Goal: Information Seeking & Learning: Check status

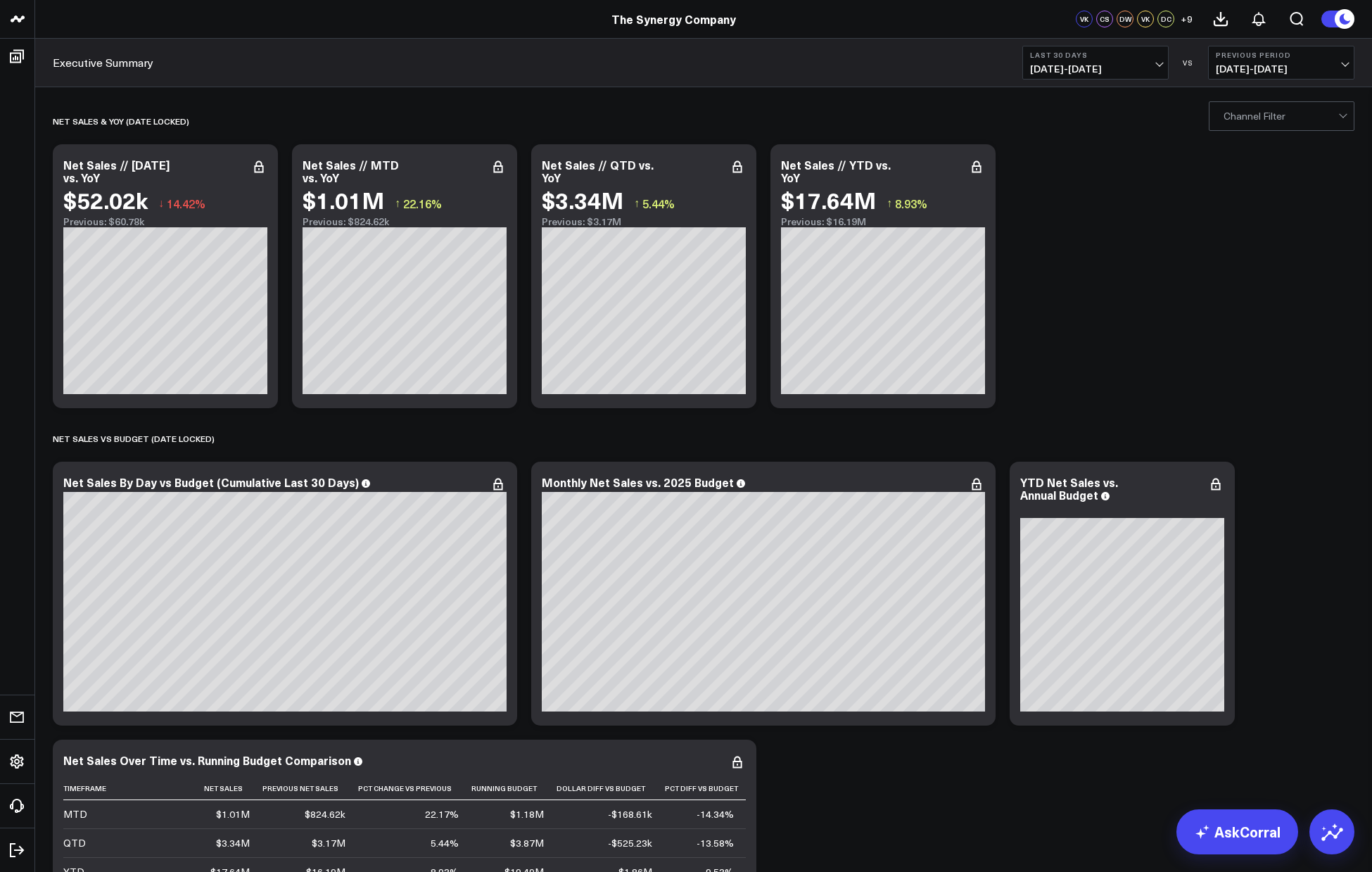
click at [921, 64] on span "07/16/25 - 08/14/25" at bounding box center [1095, 69] width 131 height 12
click at [921, 369] on link "MTD" at bounding box center [1095, 367] width 145 height 27
click at [921, 74] on span "07/18/25 - 07/31/25" at bounding box center [1281, 69] width 131 height 12
click at [921, 142] on link "YoY" at bounding box center [1281, 148] width 145 height 27
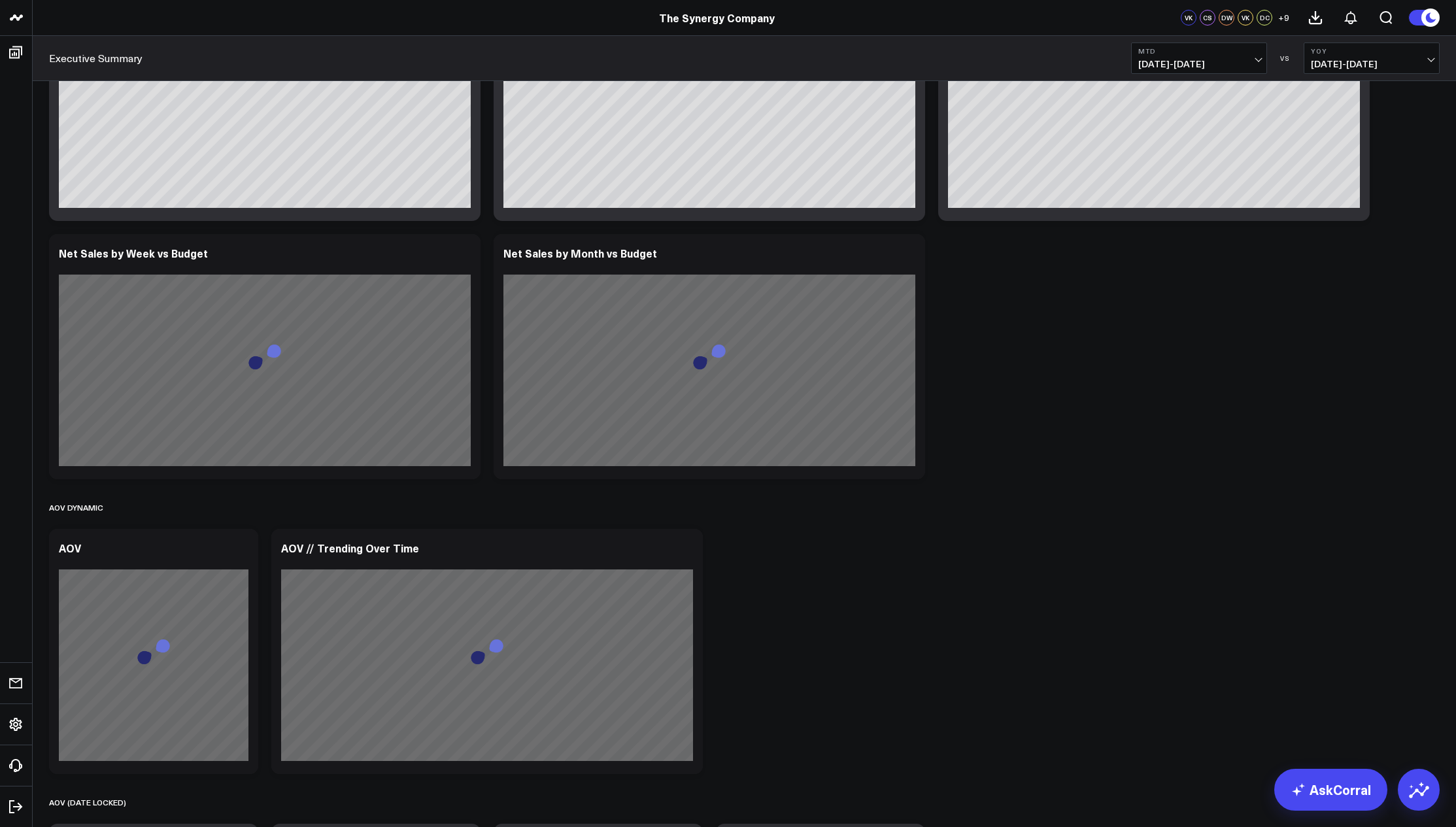
scroll to position [1008, 0]
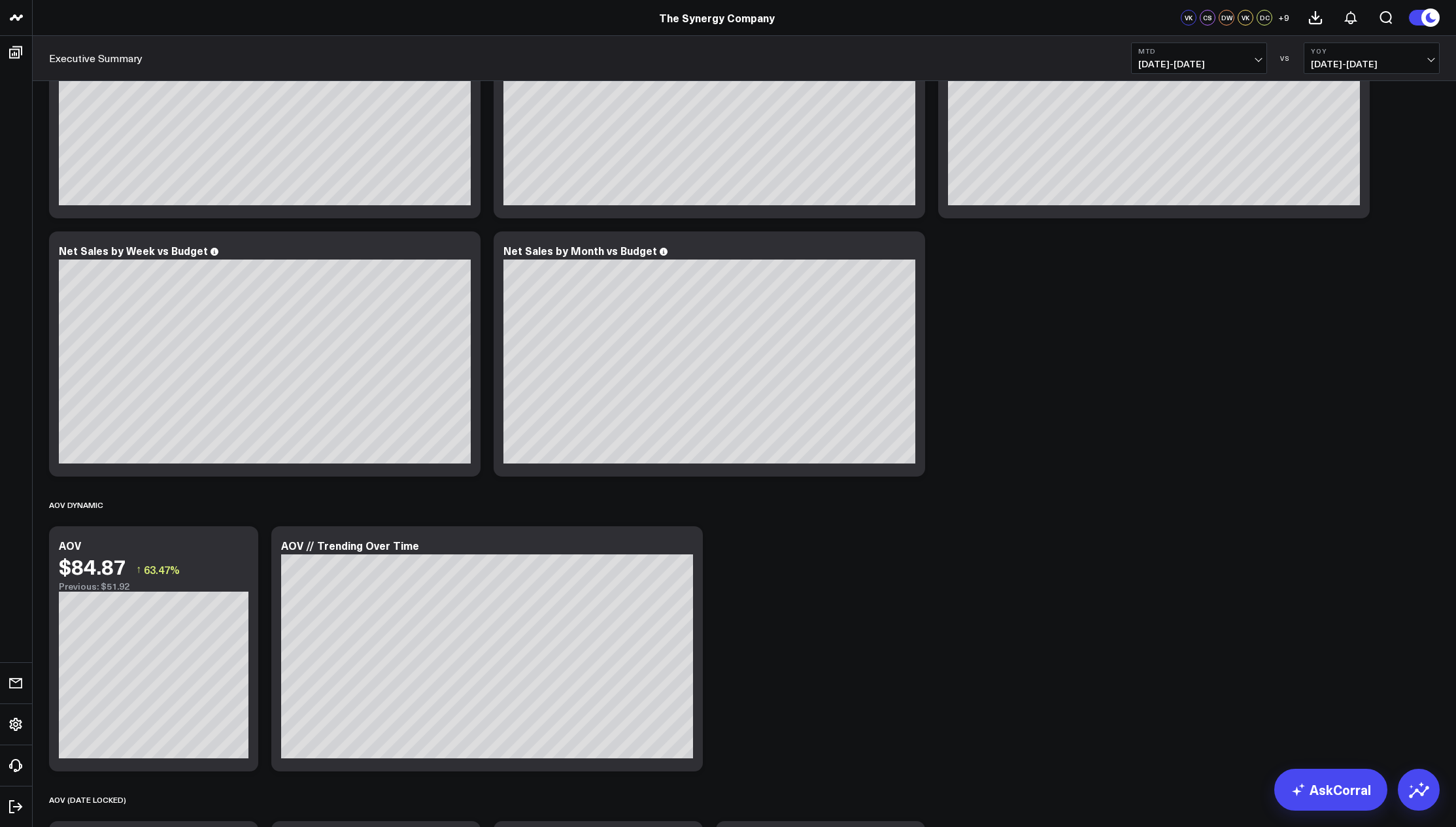
click at [855, 62] on span "[DATE] - [DATE]" at bounding box center [1198, 64] width 122 height 11
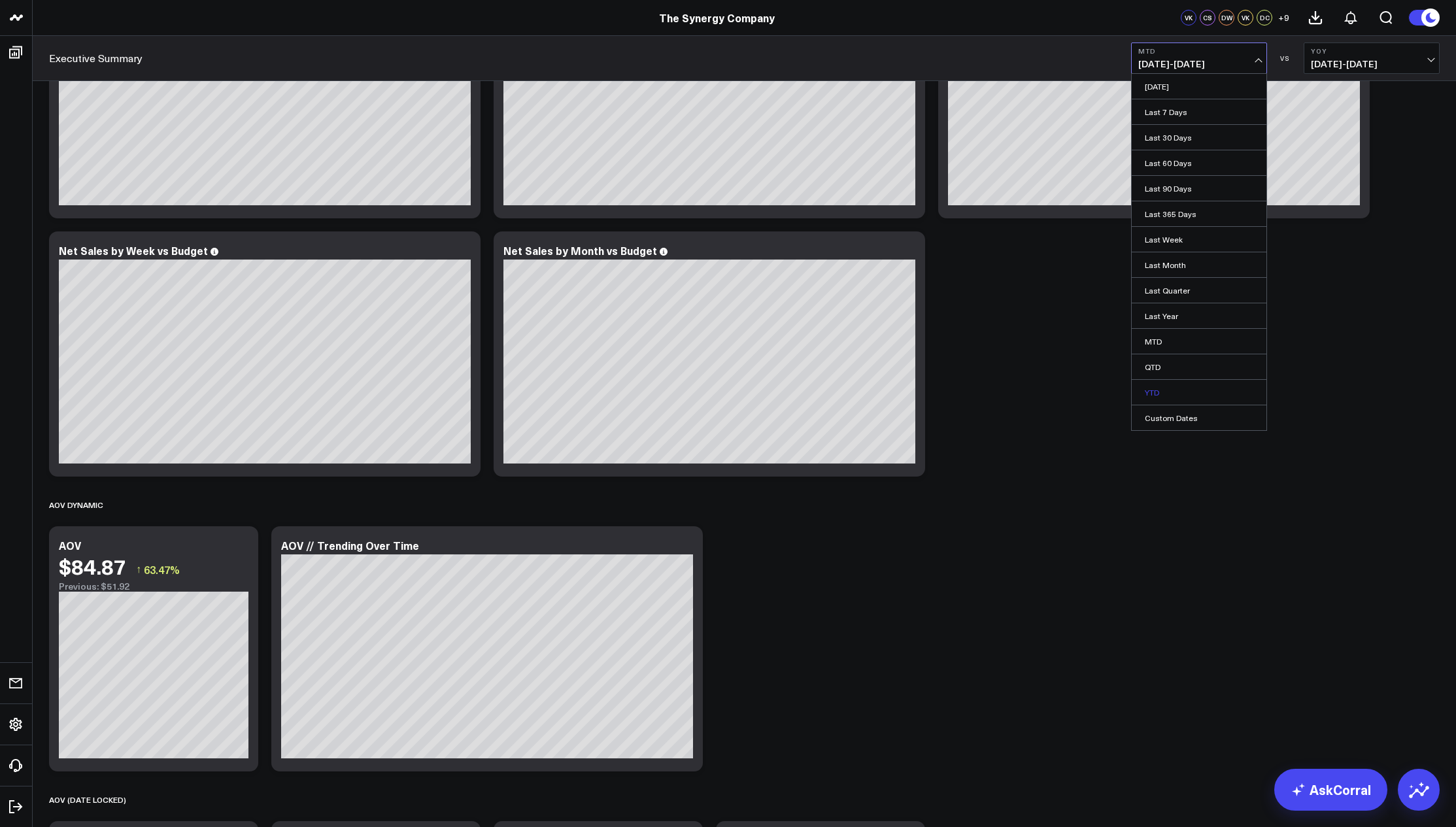
click at [855, 396] on link "YTD" at bounding box center [1198, 392] width 135 height 25
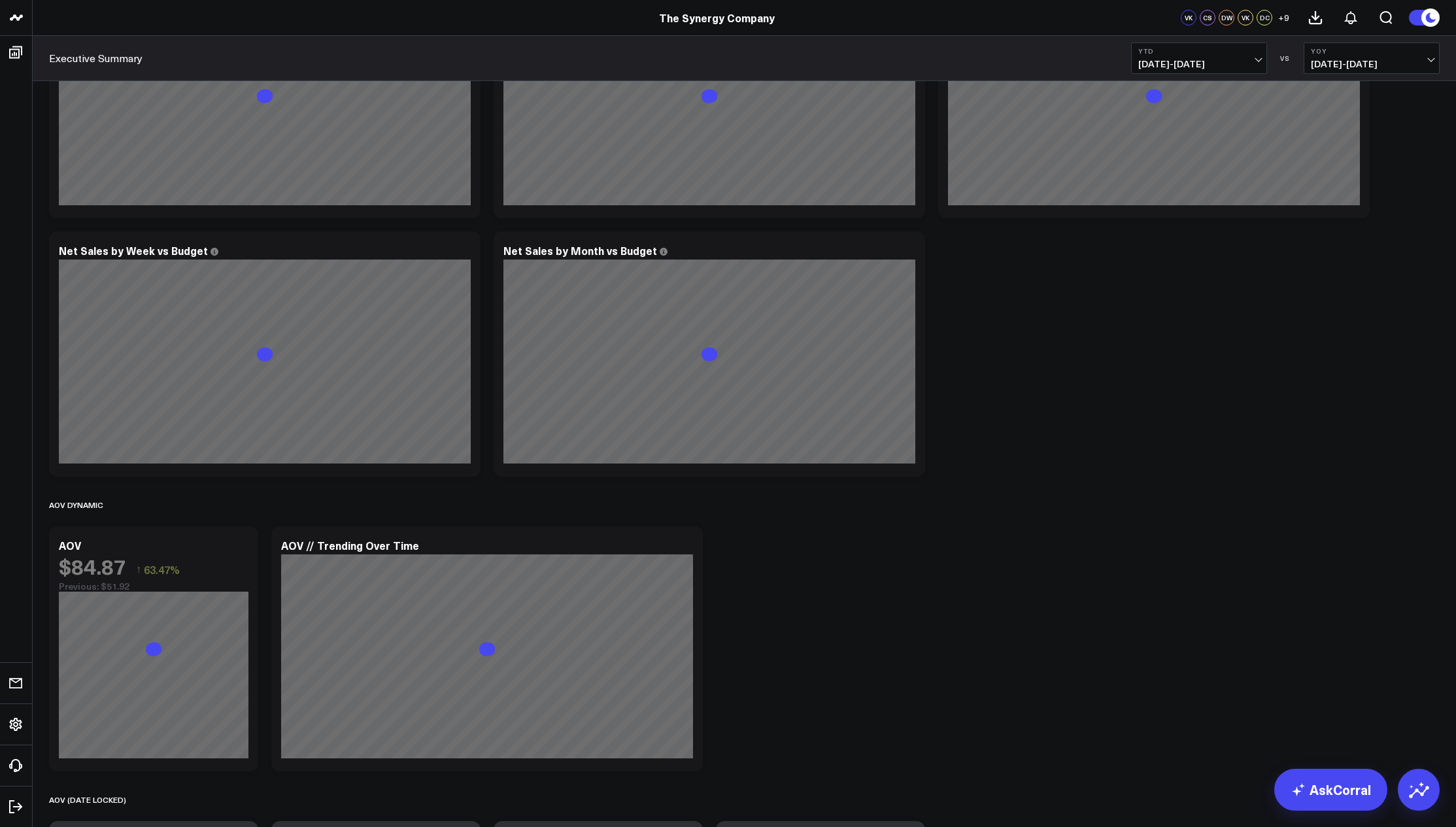
click at [855, 57] on button "YTD 01/01/25 - 08/14/25" at bounding box center [1198, 58] width 136 height 32
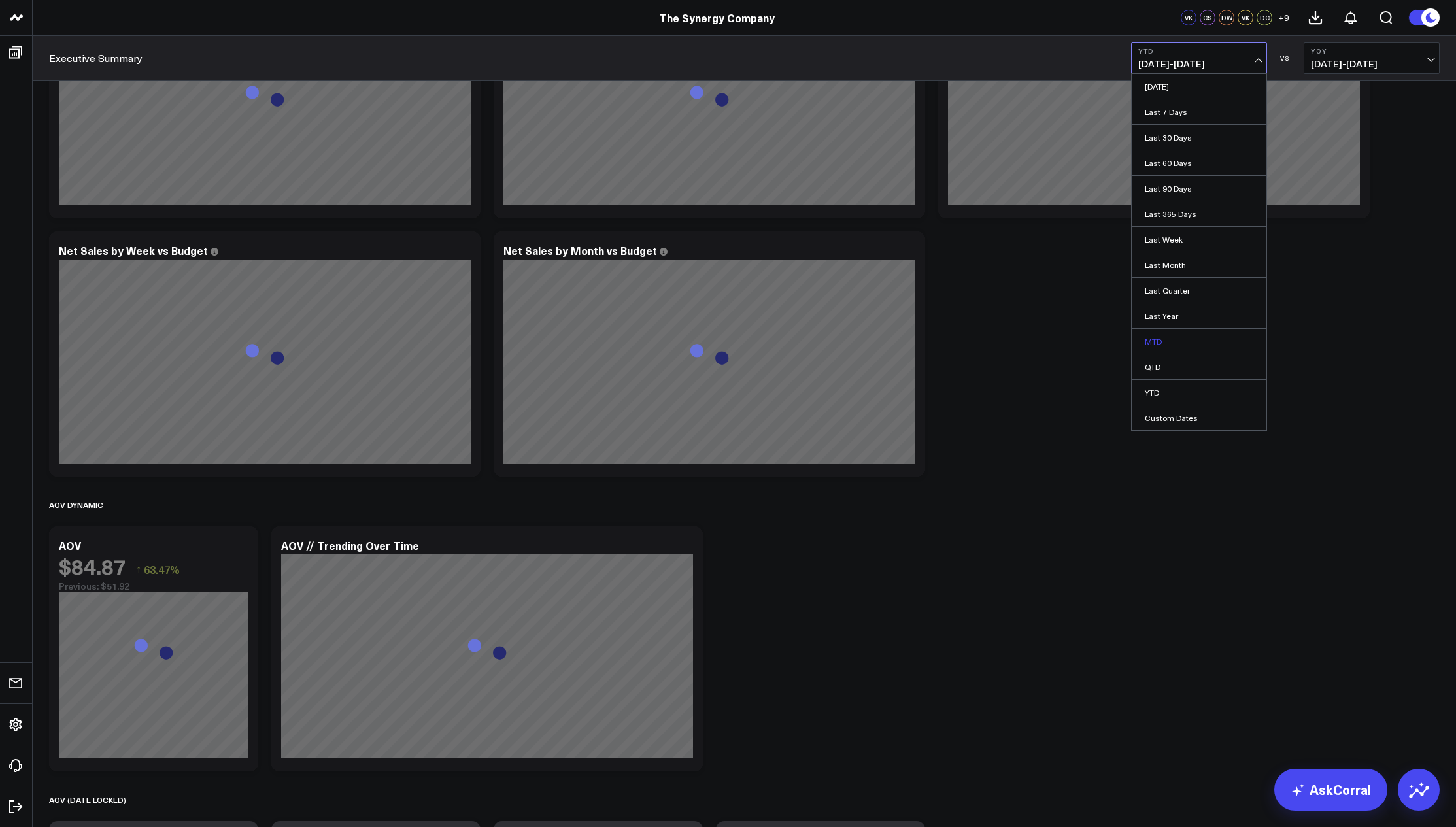
click at [855, 342] on link "MTD" at bounding box center [1198, 341] width 135 height 25
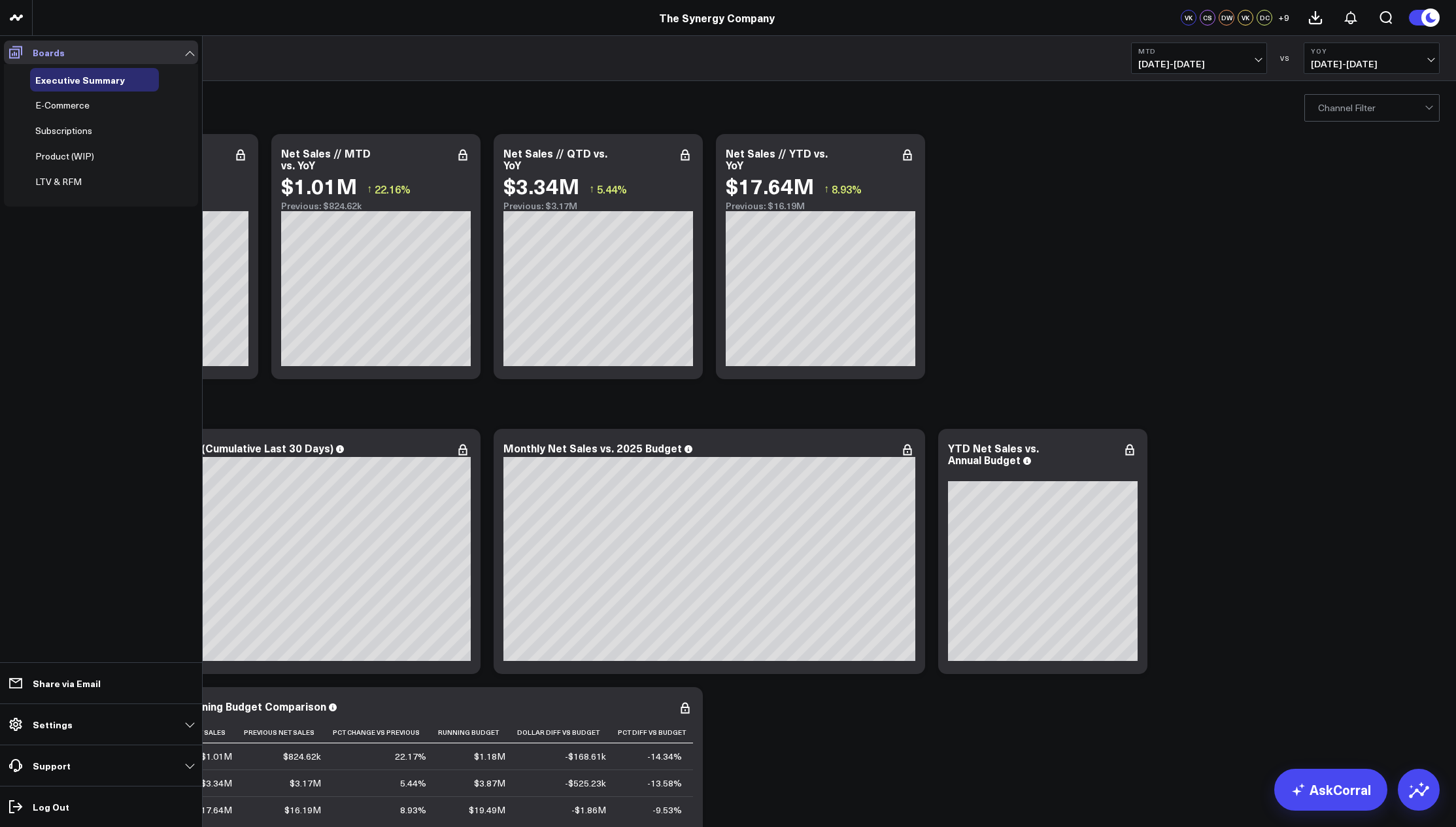
click at [13, 54] on icon at bounding box center [16, 52] width 16 height 16
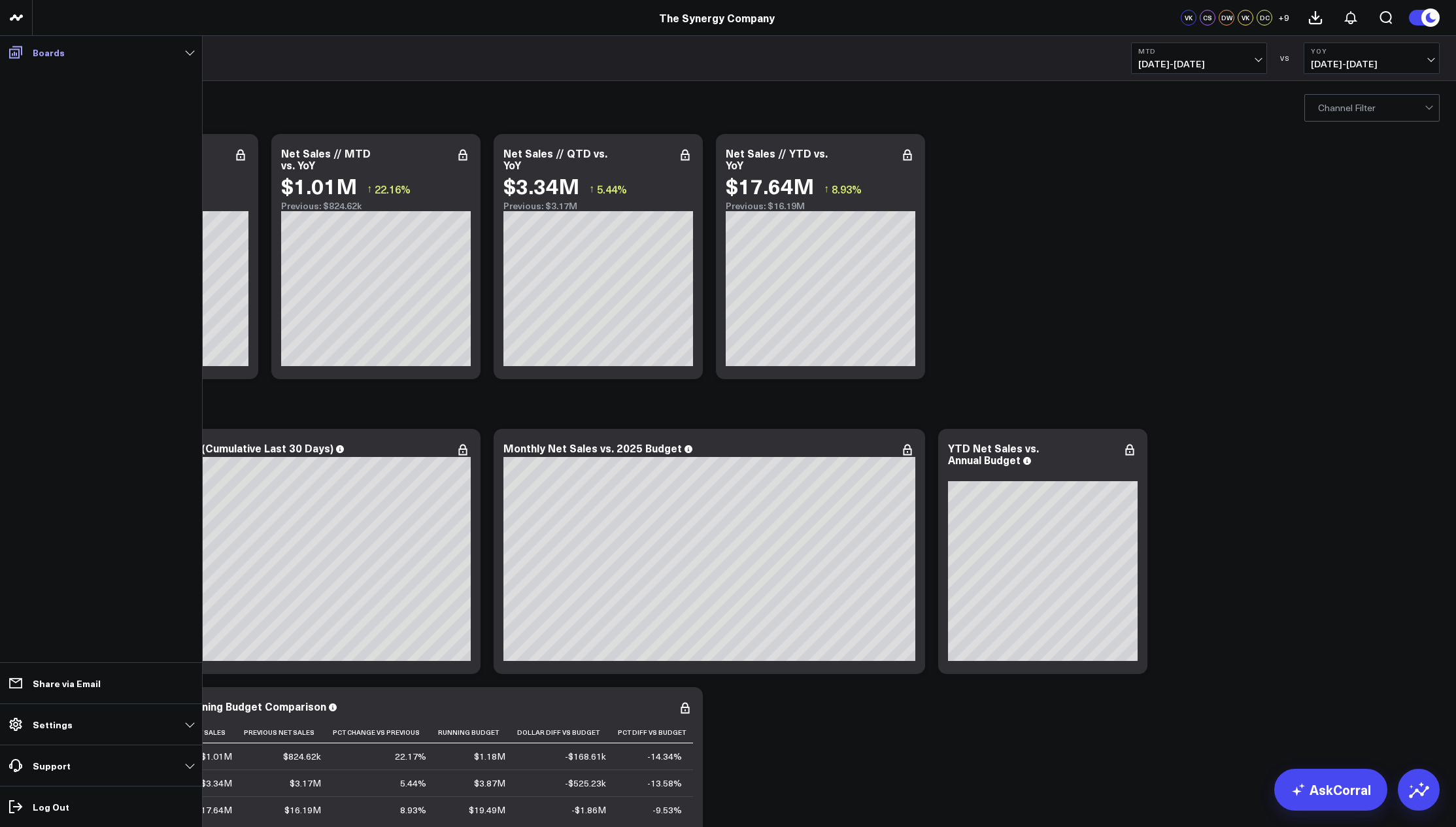
click at [13, 53] on icon at bounding box center [16, 52] width 16 height 16
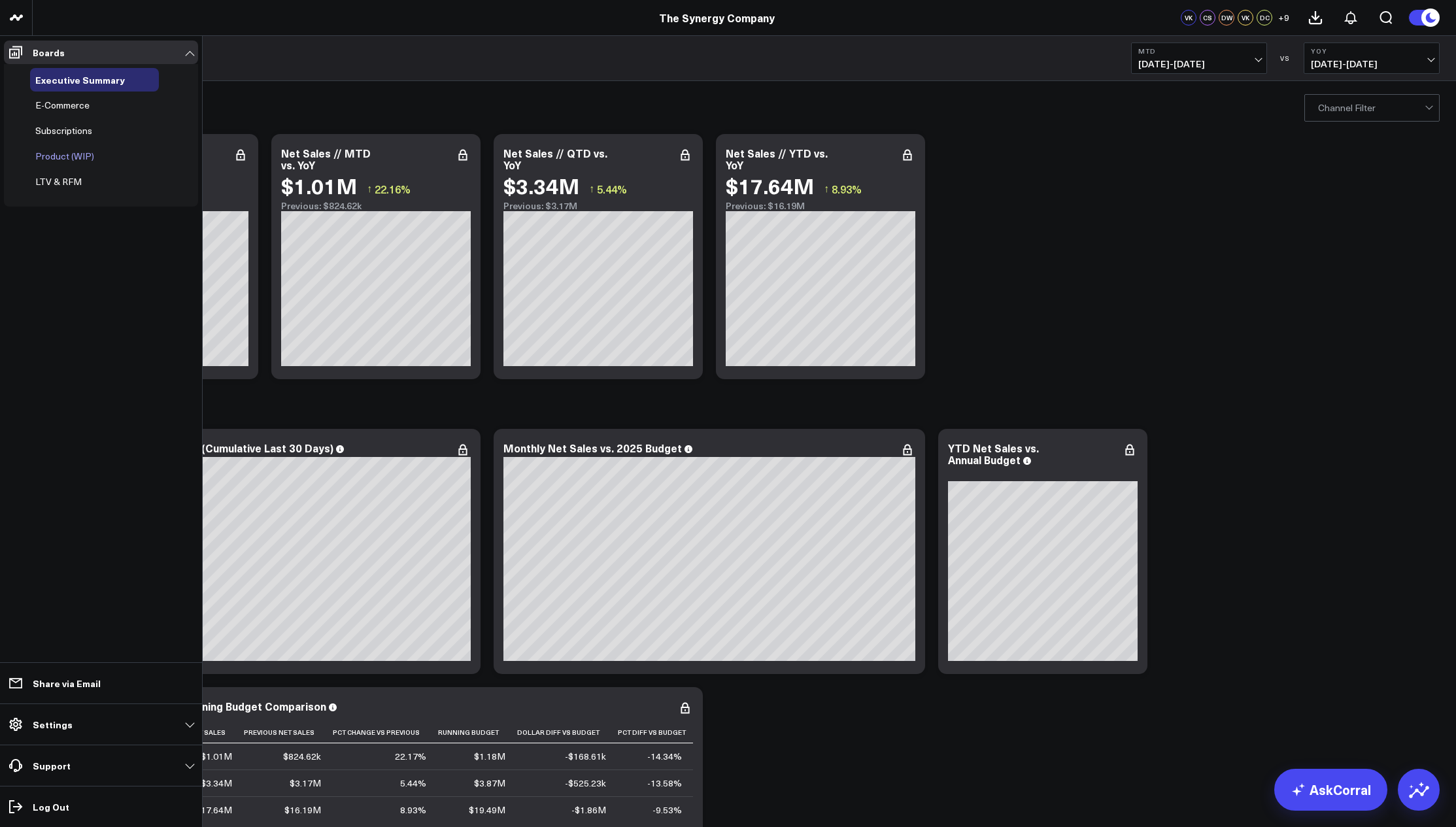
click at [86, 153] on span "Product (WIP)" at bounding box center [65, 155] width 59 height 12
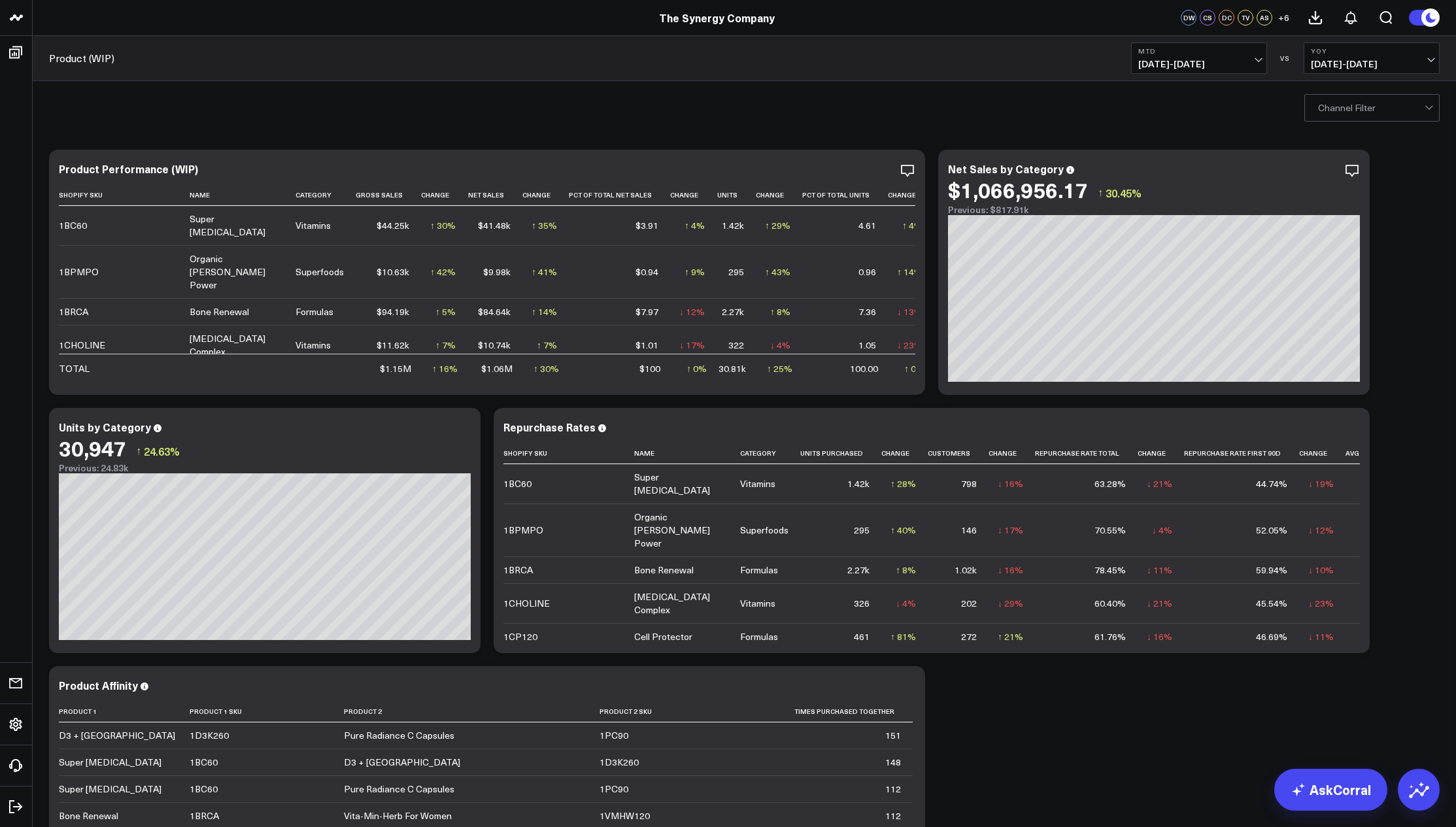
click at [563, 124] on div "Channel Filter" at bounding box center [744, 107] width 1423 height 52
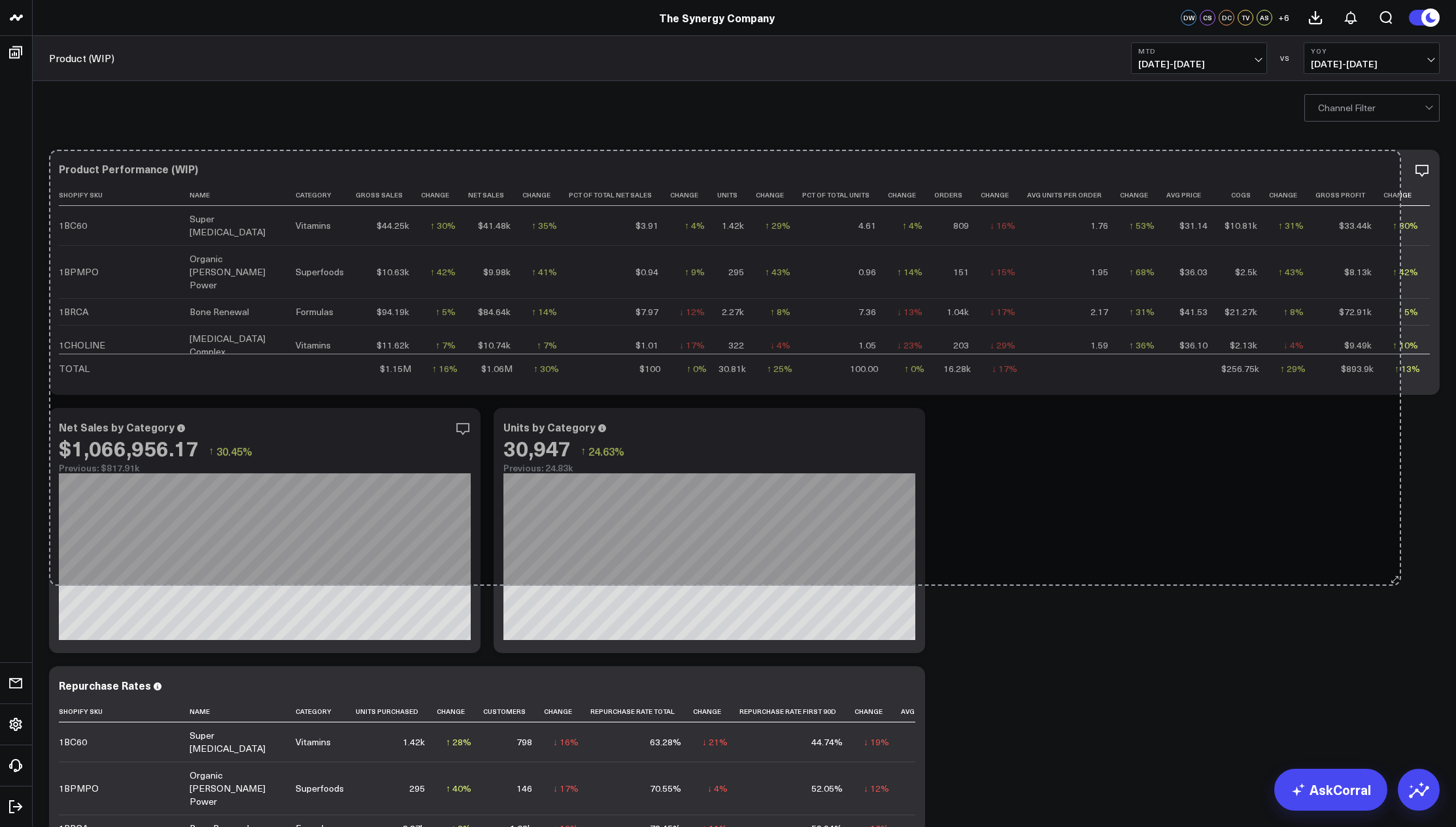
drag, startPoint x: 919, startPoint y: 391, endPoint x: 1396, endPoint y: 582, distance: 513.8
click at [1396, 582] on div "Copy link to widget Ask support Comment Export Export PNG Product Performance (…" at bounding box center [744, 659] width 1403 height 1033
drag, startPoint x: 1434, startPoint y: 393, endPoint x: 1475, endPoint y: 584, distance: 195.4
click at [1455, 584] on html "The Synergy Company The Synergy Company DW CS DC TV AS + 6 Boards Executive Sum…" at bounding box center [728, 627] width 1456 height 1254
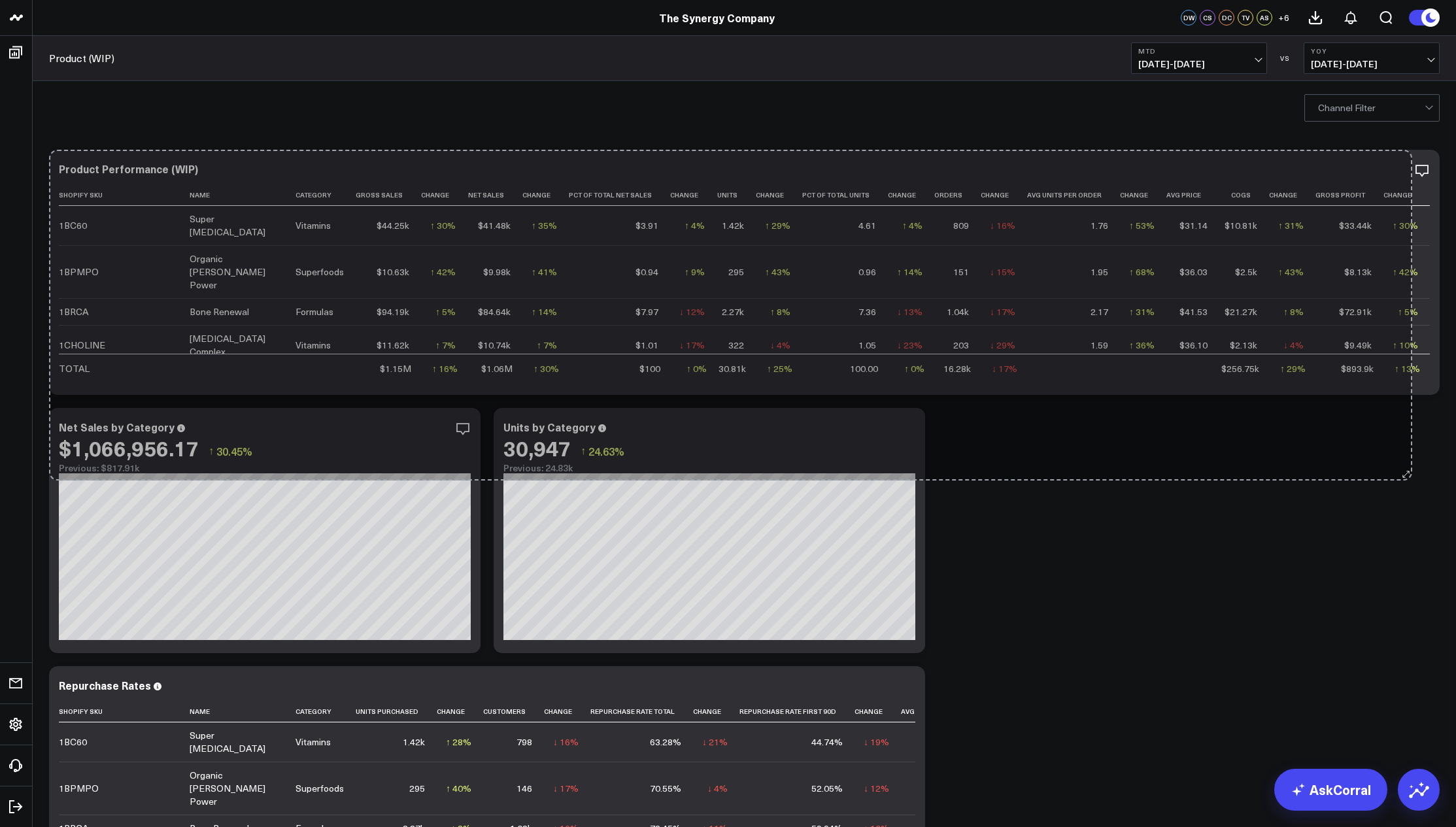
drag, startPoint x: 1434, startPoint y: 390, endPoint x: 1379, endPoint y: 468, distance: 95.4
click at [1379, 468] on div "Copy link to widget Ask support Comment Export Export PNG Product Performance (…" at bounding box center [744, 659] width 1403 height 1033
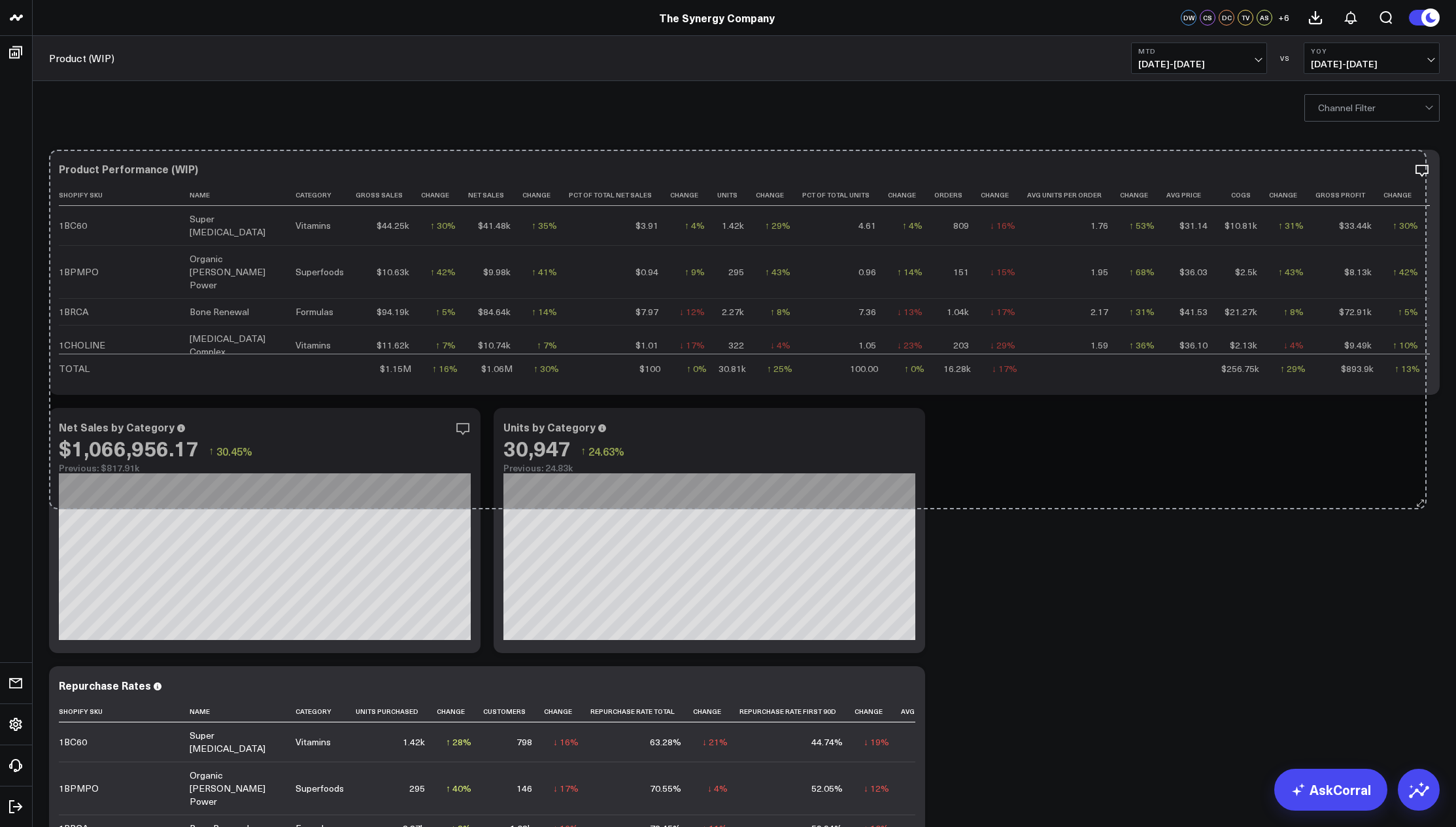
drag, startPoint x: 1435, startPoint y: 390, endPoint x: 1421, endPoint y: 505, distance: 115.8
click at [1421, 505] on div "Copy link to widget Ask support Comment Export Export PNG Product Performance (…" at bounding box center [744, 659] width 1403 height 1033
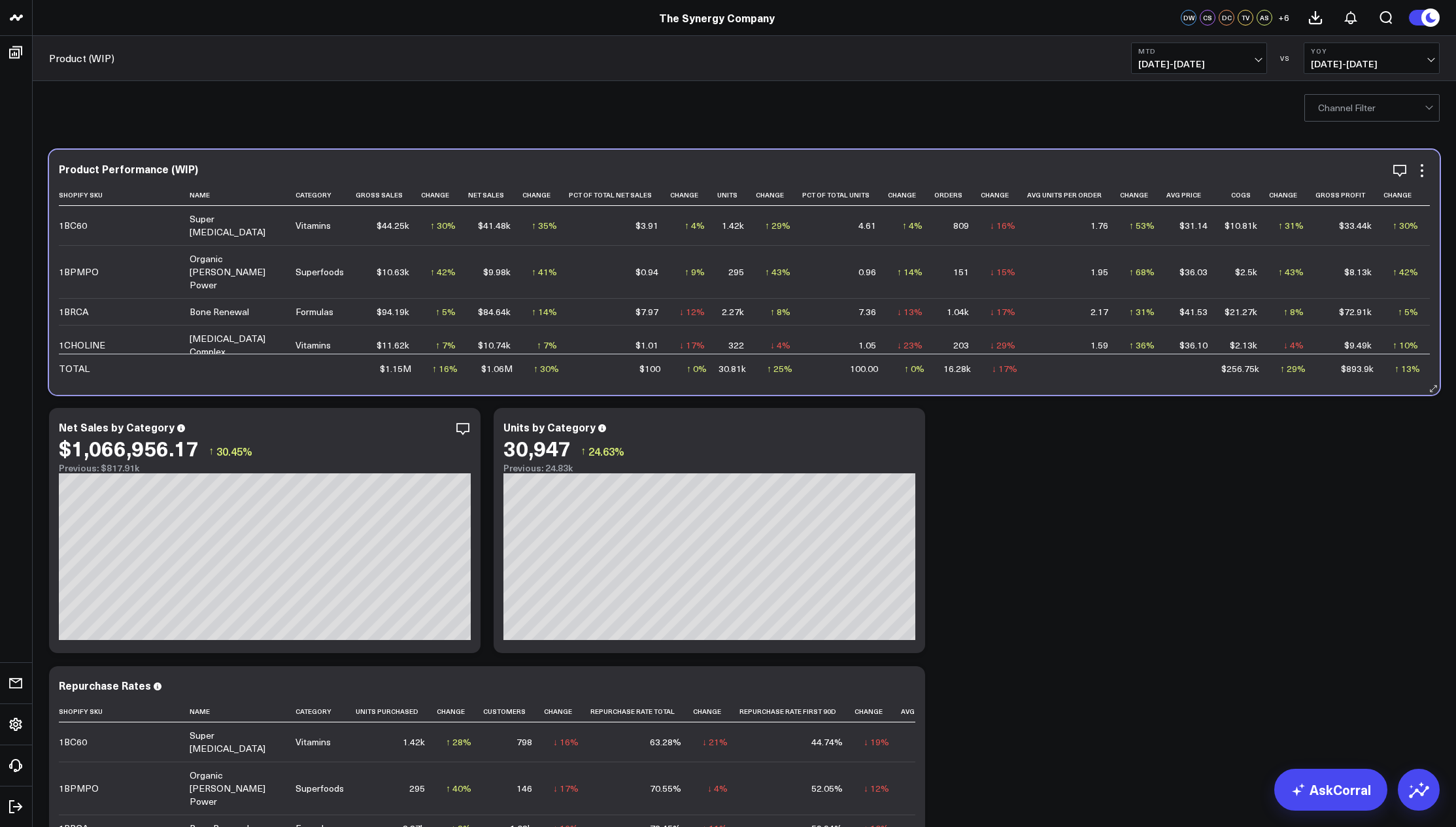
click at [348, 175] on div "Product Performance (WIP)" at bounding box center [745, 170] width 1371 height 15
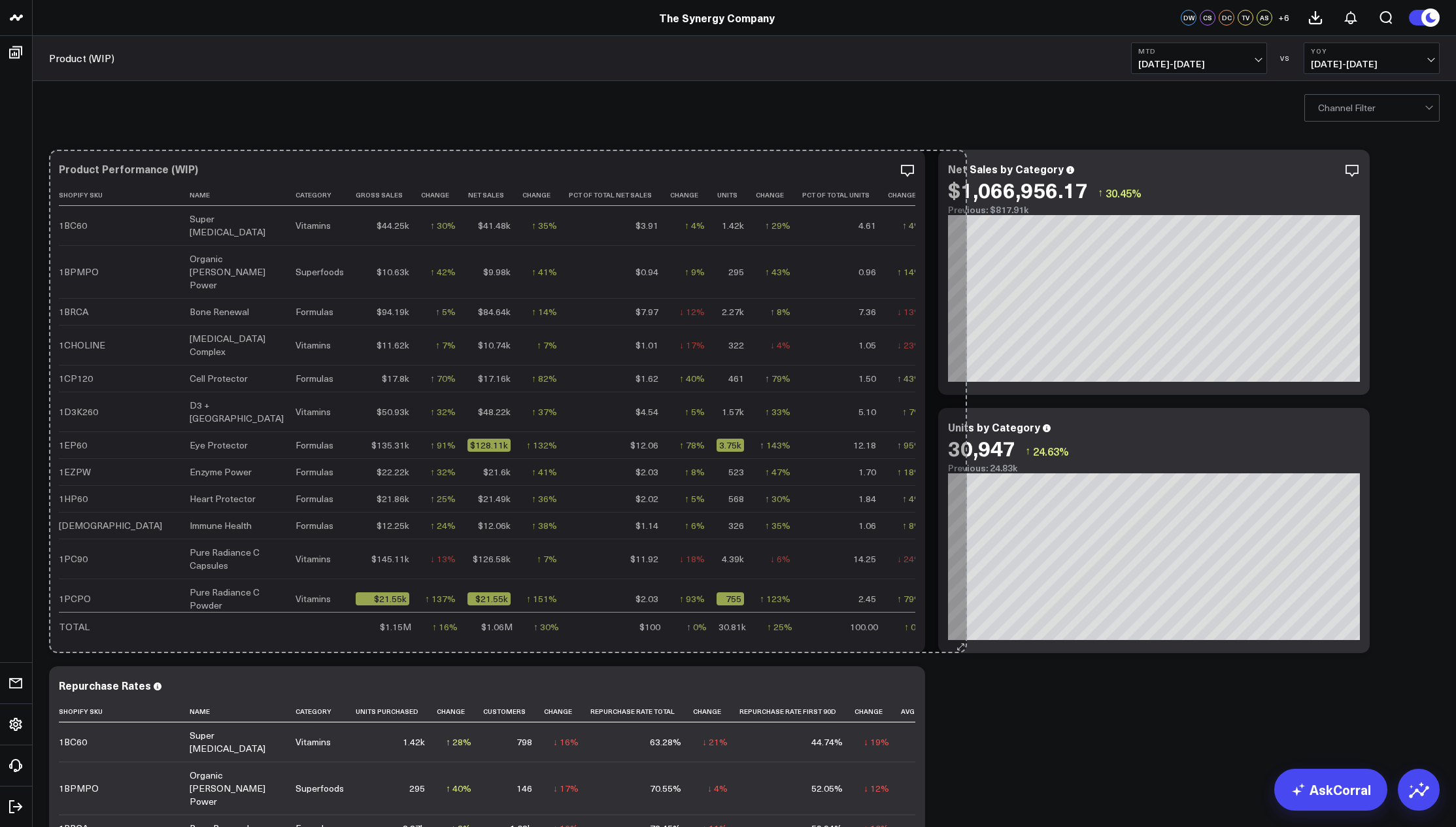
drag, startPoint x: 1432, startPoint y: 390, endPoint x: 958, endPoint y: 703, distance: 568.0
click at [958, 703] on div "Copy link to widget Ask support Comment Export Export PNG Product Performance (…" at bounding box center [744, 659] width 1403 height 1033
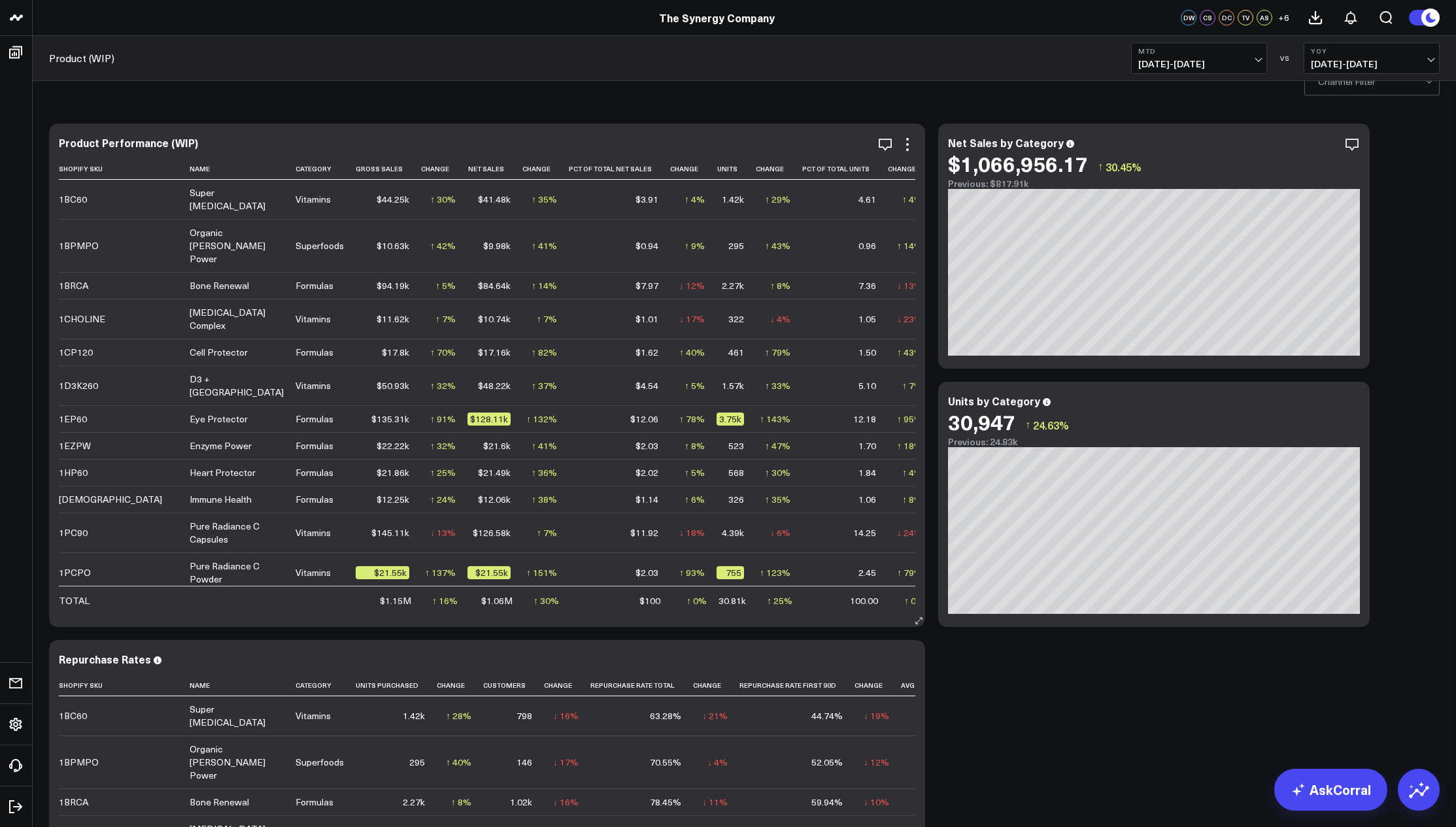
scroll to position [29, 0]
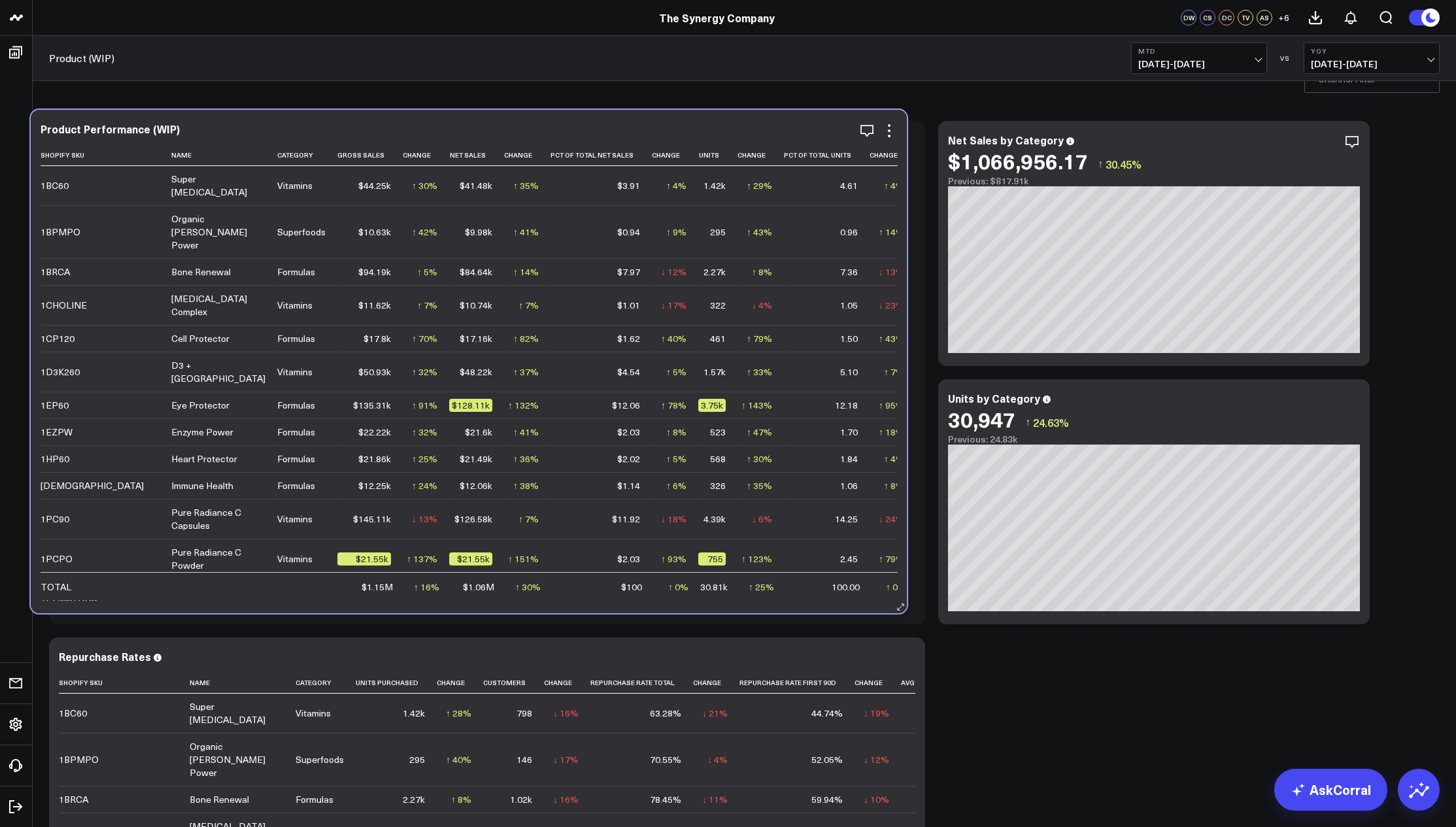
drag, startPoint x: 397, startPoint y: 611, endPoint x: 378, endPoint y: 599, distance: 22.5
click at [403, 539] on td "↓ 13% Previous $167.26k" at bounding box center [426, 518] width 47 height 40
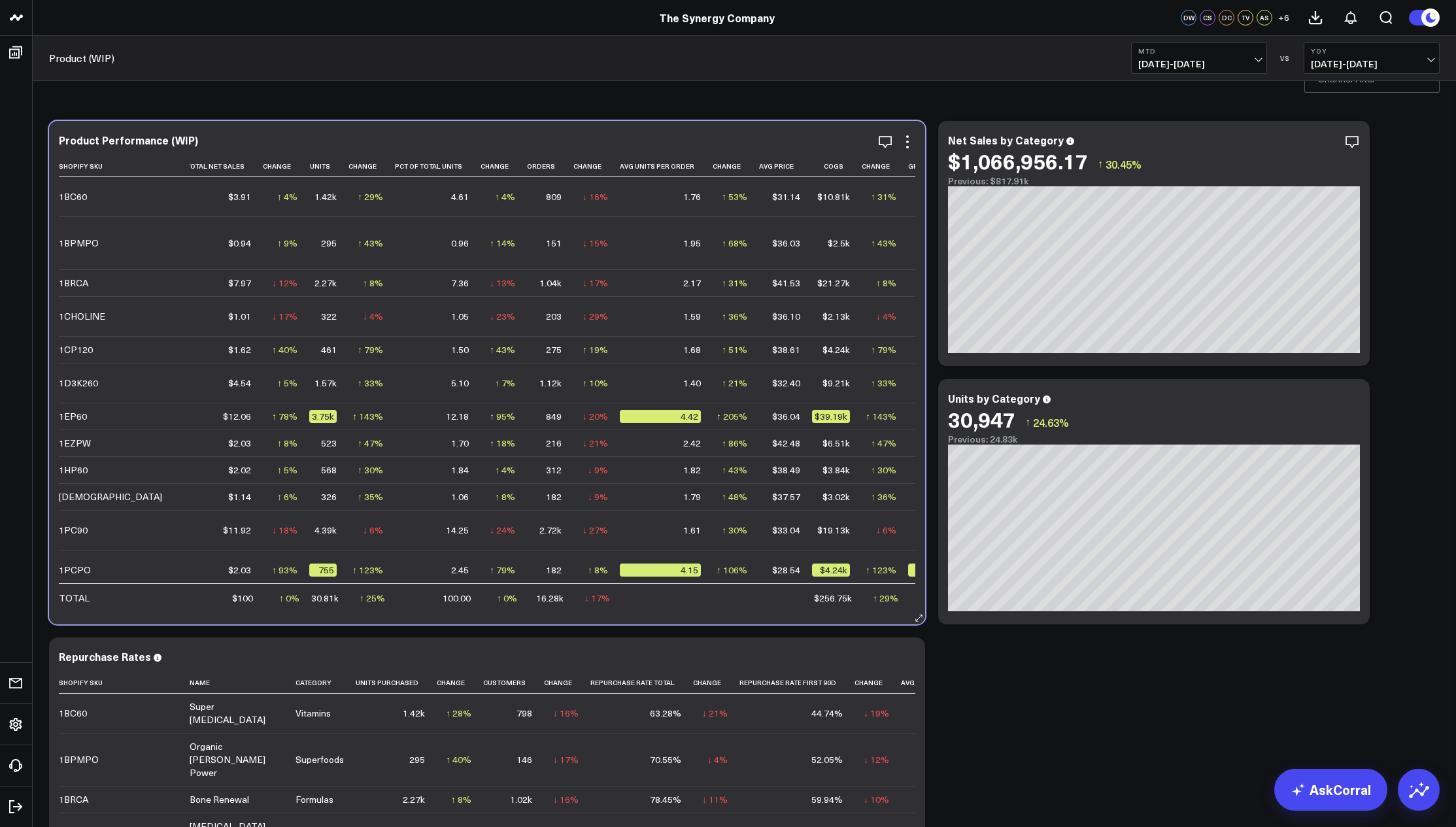
scroll to position [0, 411]
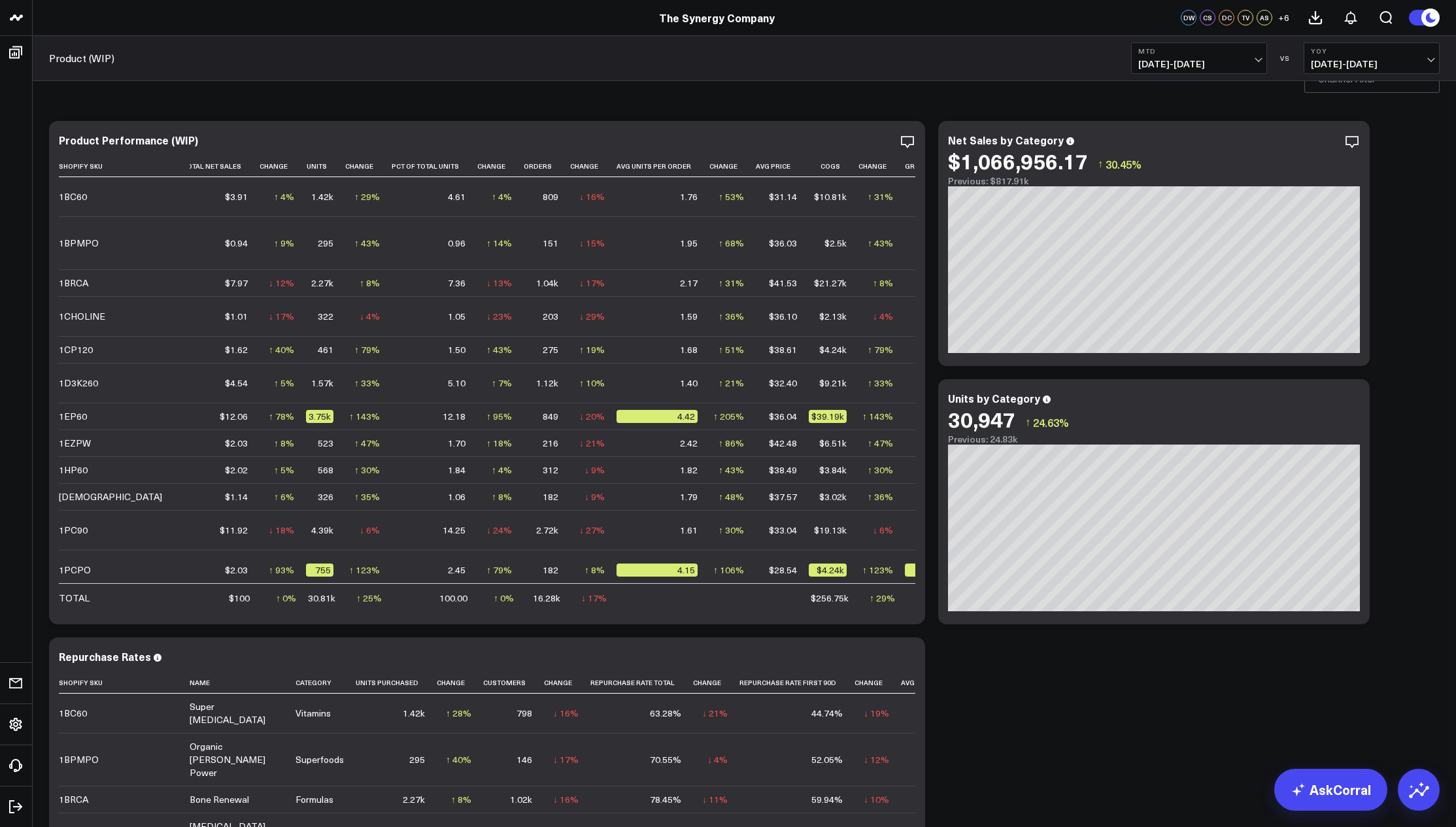
click at [1214, 63] on span "[DATE] - [DATE]" at bounding box center [1198, 64] width 122 height 11
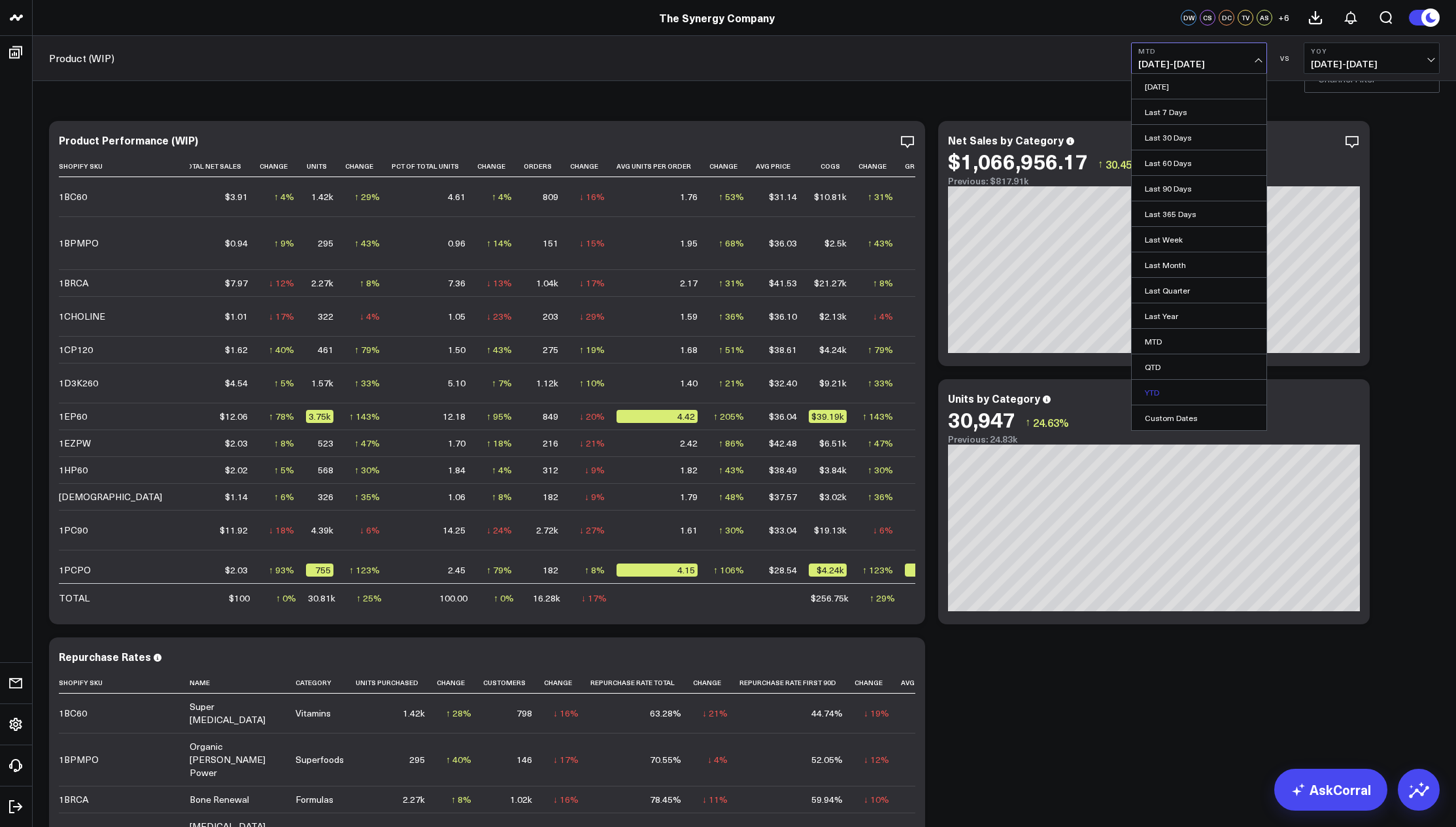
click at [1180, 391] on link "YTD" at bounding box center [1198, 392] width 135 height 25
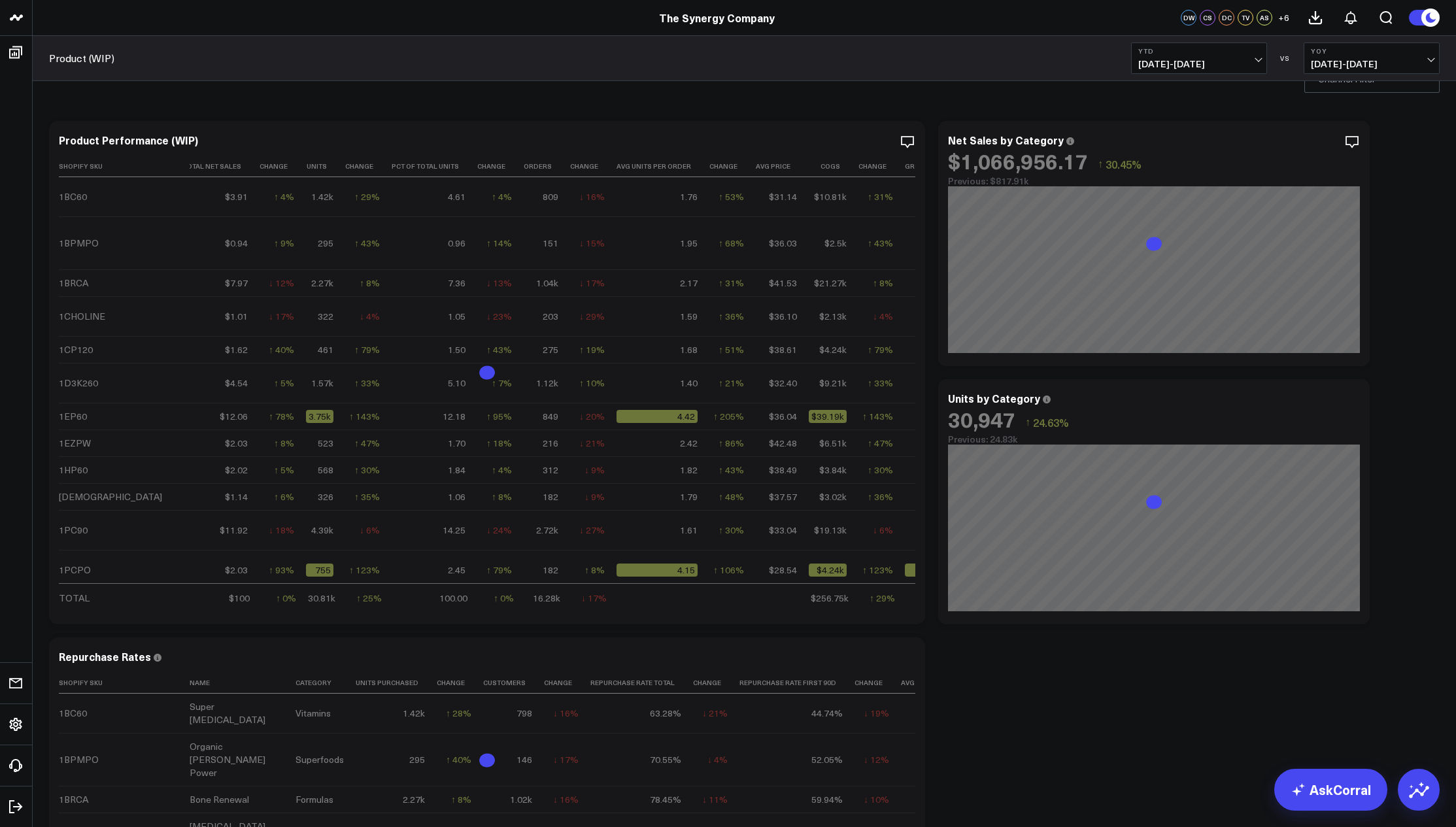
click at [1347, 61] on span "01/01/24 - 08/14/24" at bounding box center [1371, 64] width 122 height 11
click at [1329, 136] on link "YoY" at bounding box center [1371, 137] width 135 height 25
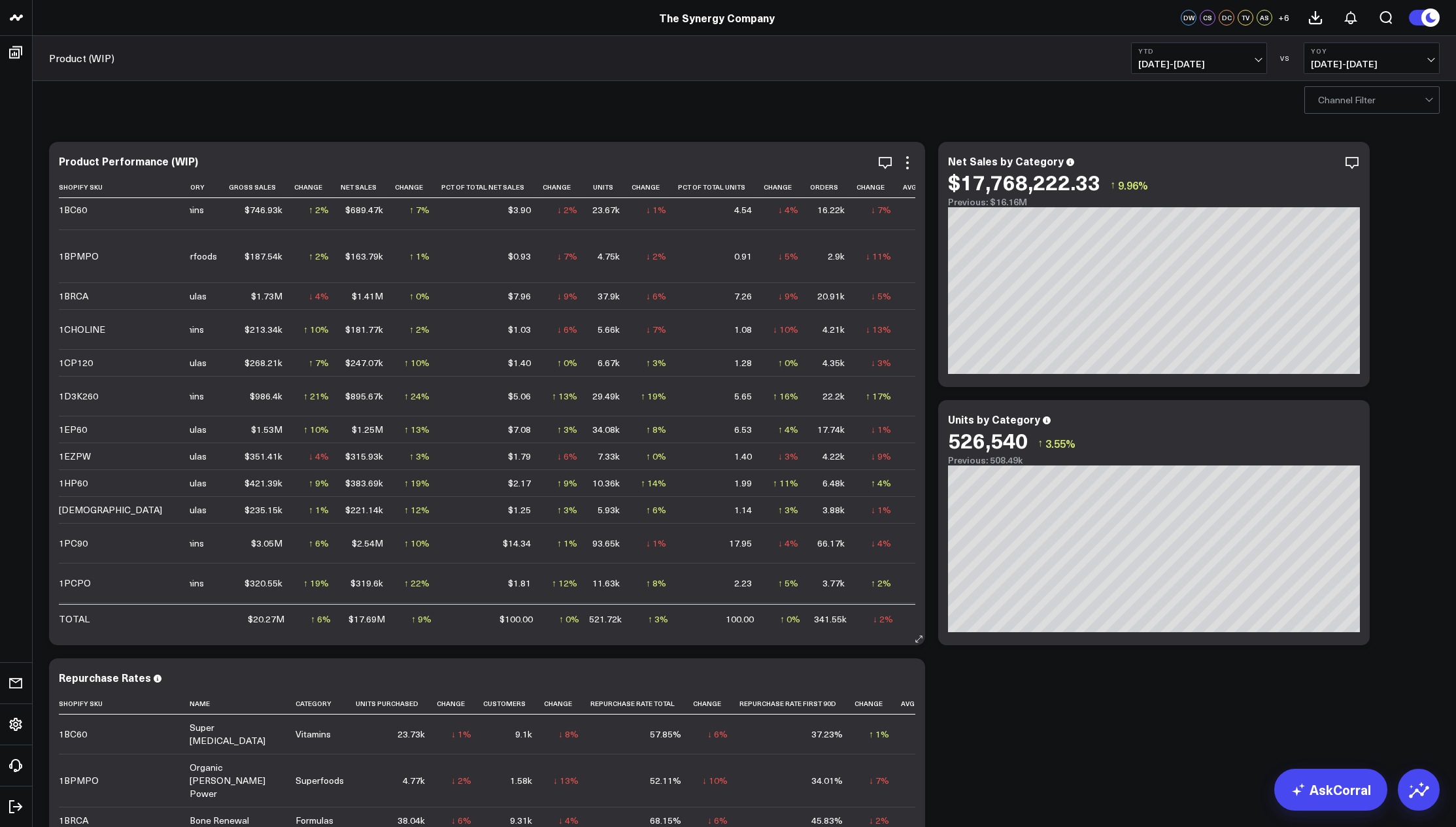
scroll to position [0, 127]
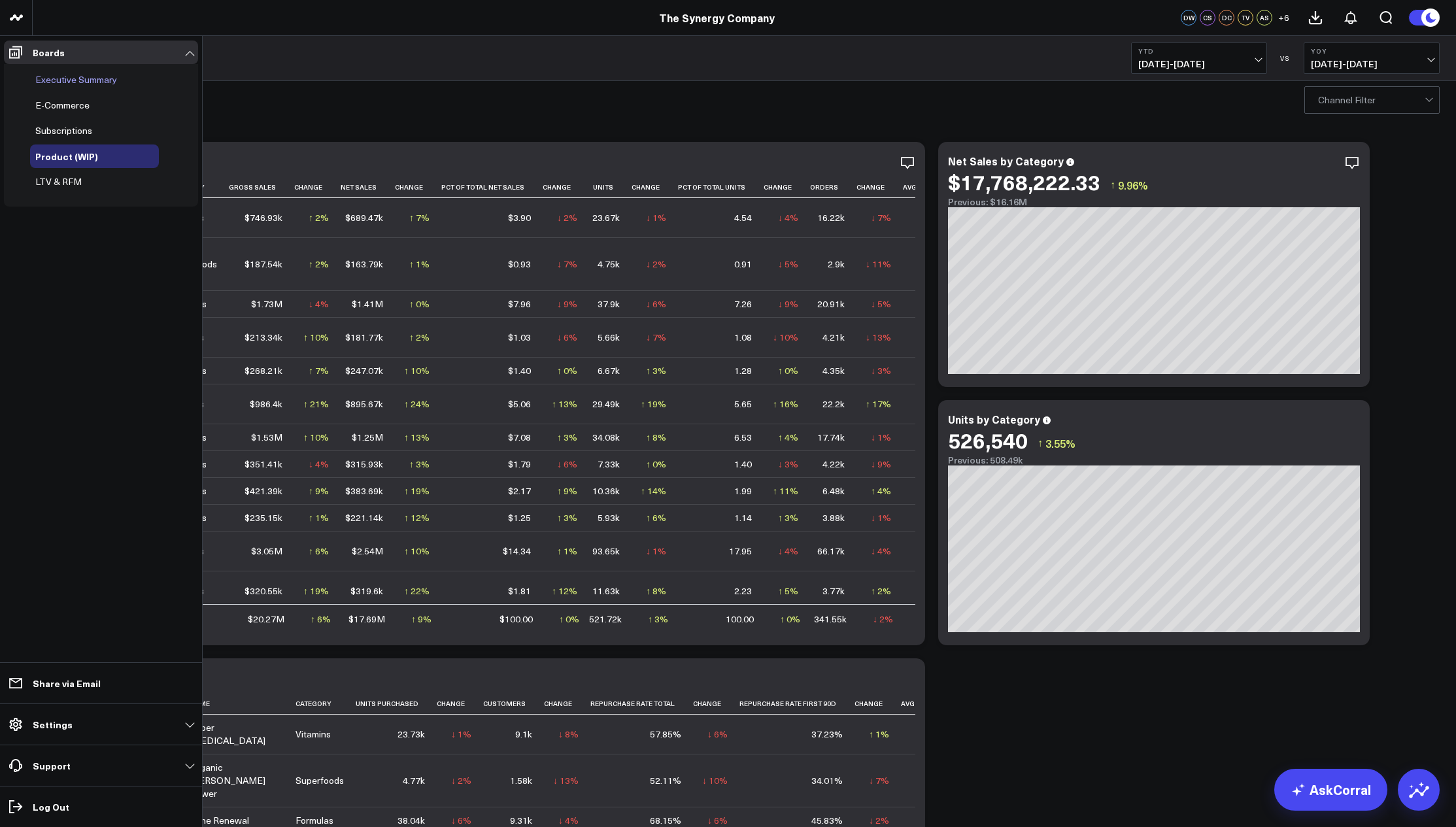
click at [53, 77] on span "Executive Summary" at bounding box center [76, 79] width 82 height 12
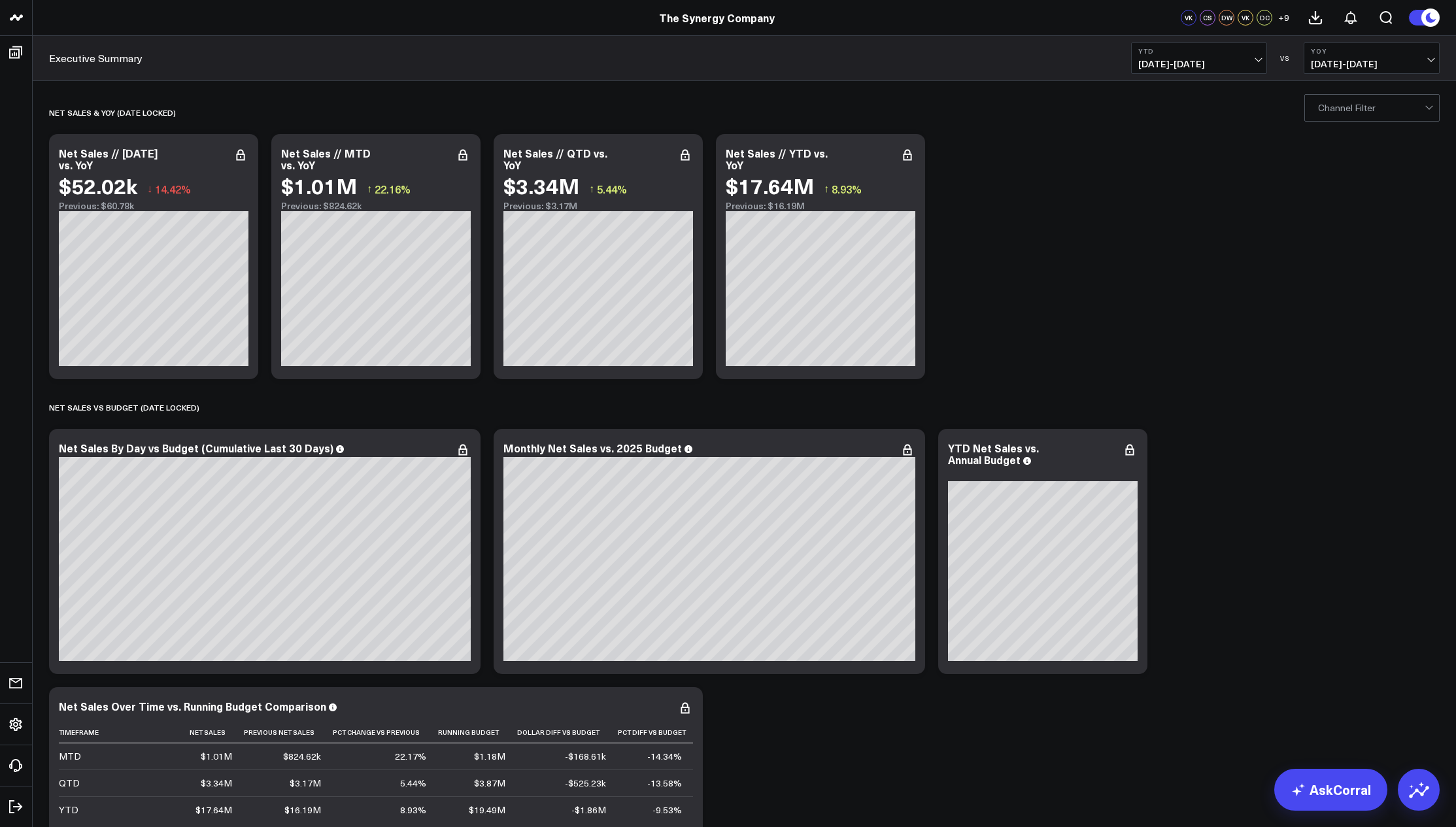
click at [1227, 68] on span "01/01/25 - 08/14/25" at bounding box center [1198, 64] width 122 height 11
click at [1175, 346] on link "MTD" at bounding box center [1198, 341] width 135 height 25
click at [1387, 59] on span "08/01/24 - 08/14/24" at bounding box center [1371, 64] width 122 height 11
click at [1350, 116] on link "MoM" at bounding box center [1371, 111] width 135 height 25
click at [1338, 64] on span "07/01/25 - 07/14/25" at bounding box center [1371, 64] width 122 height 11
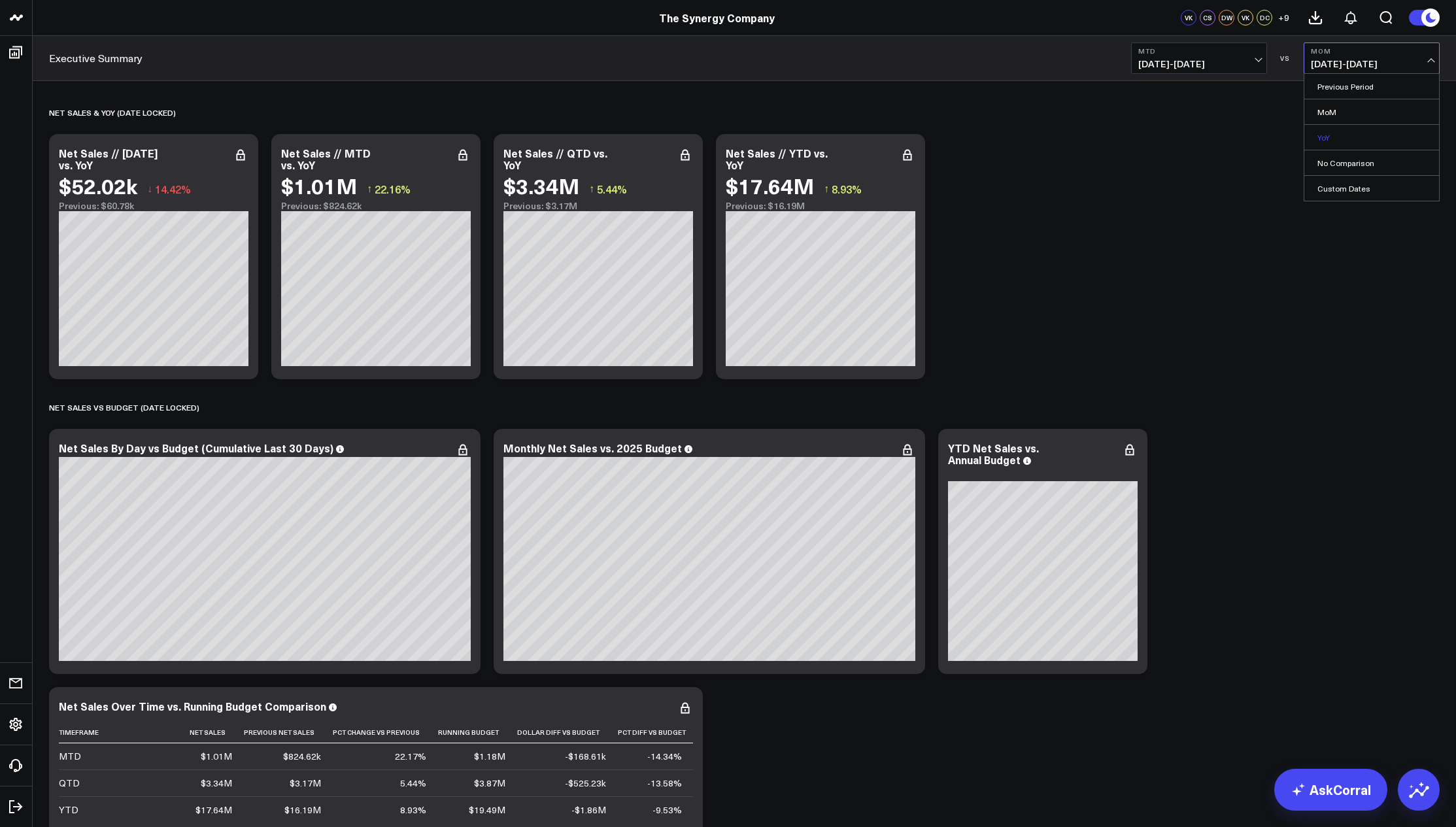
click at [1331, 138] on link "YoY" at bounding box center [1371, 137] width 135 height 25
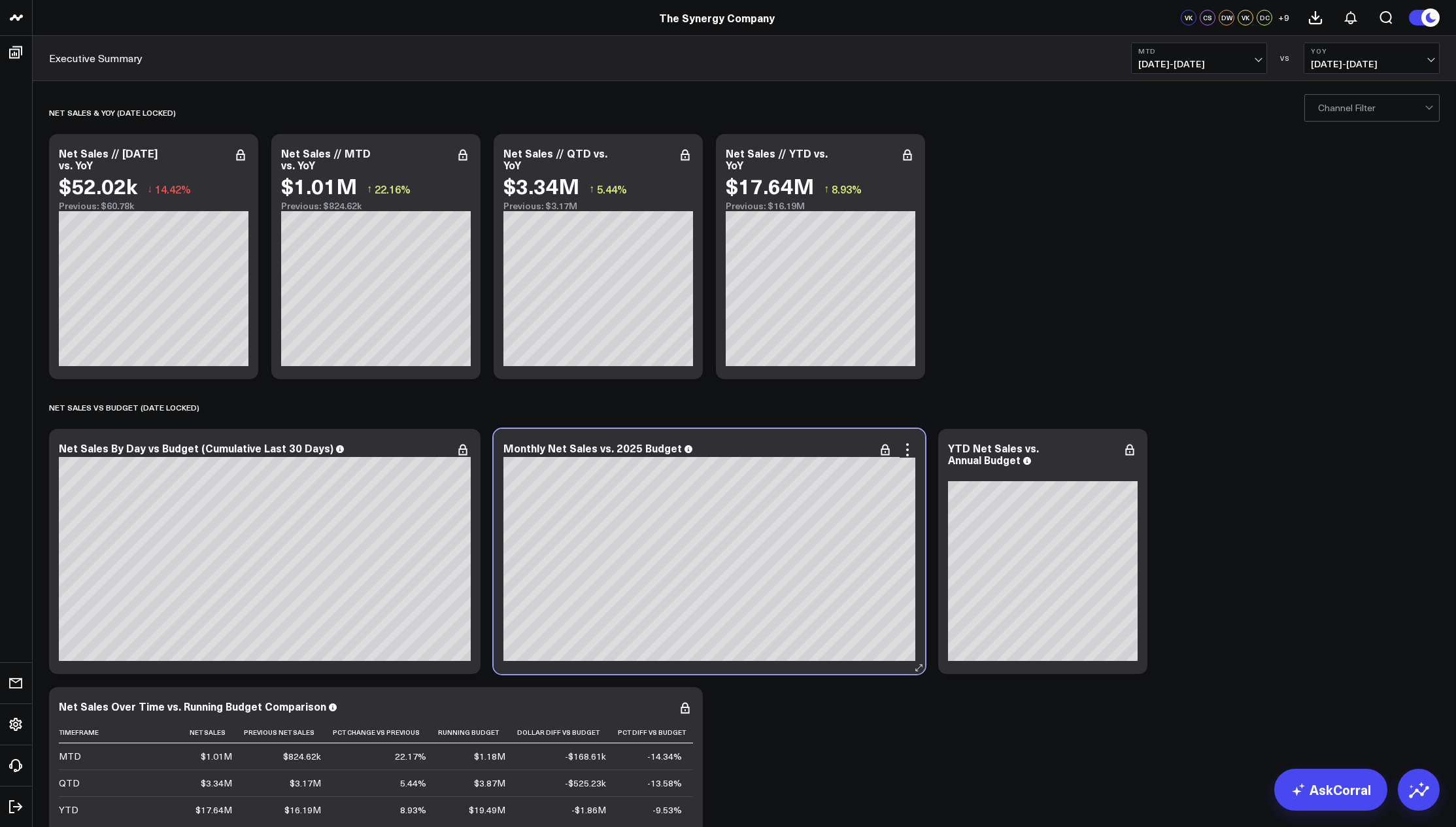
click at [727, 452] on div "Monthly Net Sales vs. 2025 Budget" at bounding box center [709, 447] width 411 height 12
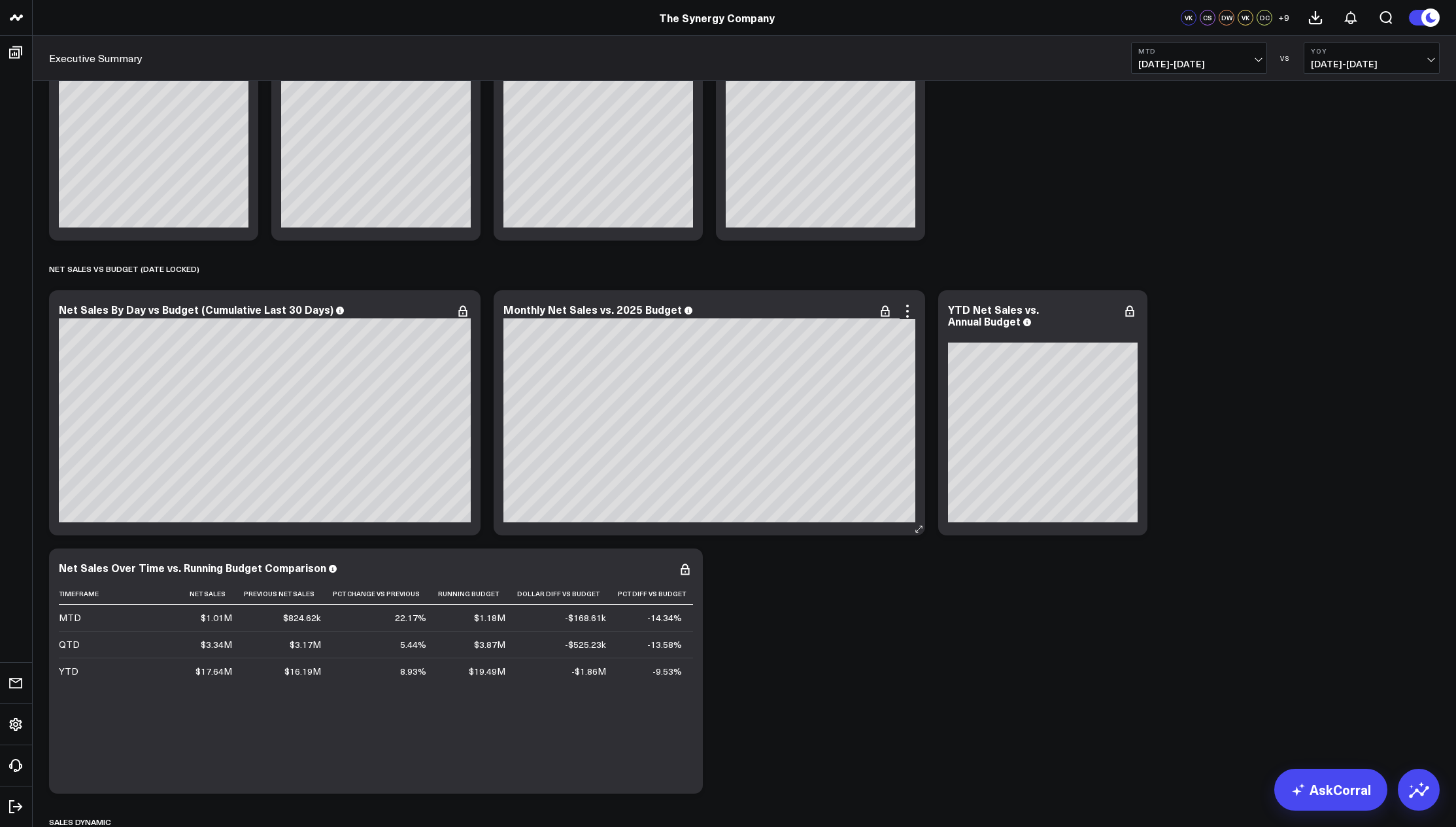
scroll to position [231, 0]
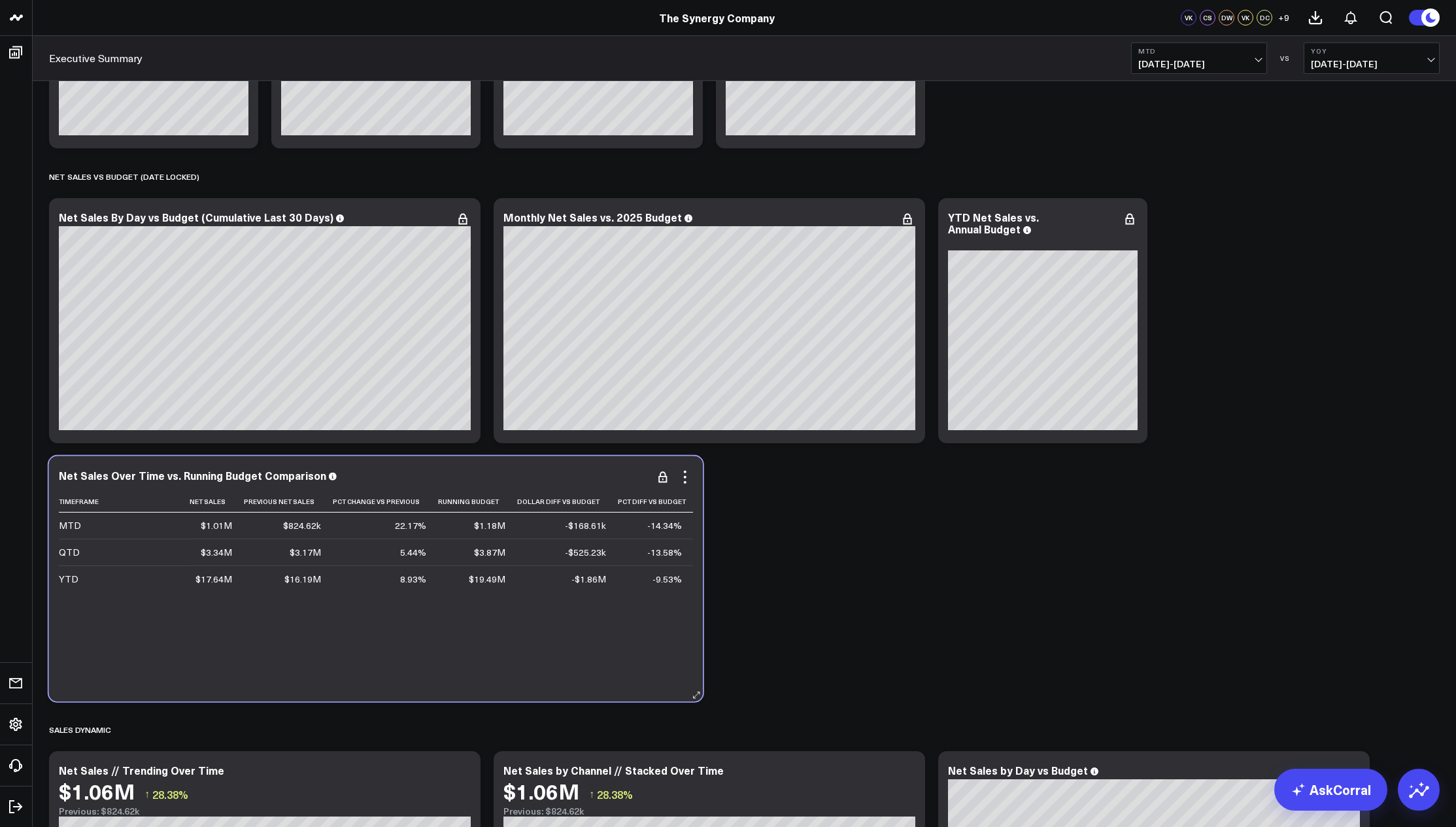
click at [491, 483] on div "Net Sales Over Time vs. Running Budget Comparison" at bounding box center [376, 476] width 634 height 15
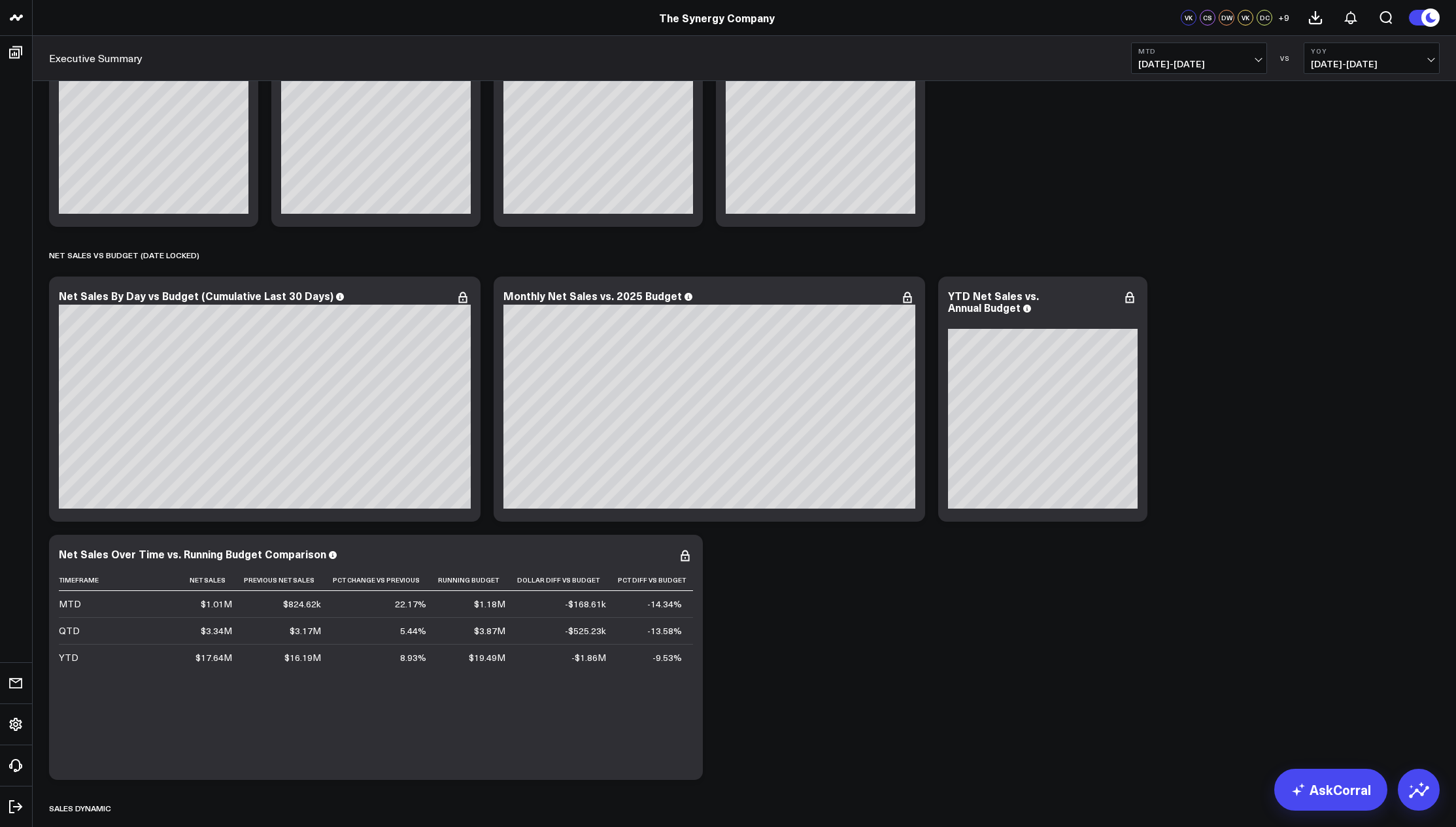
scroll to position [0, 0]
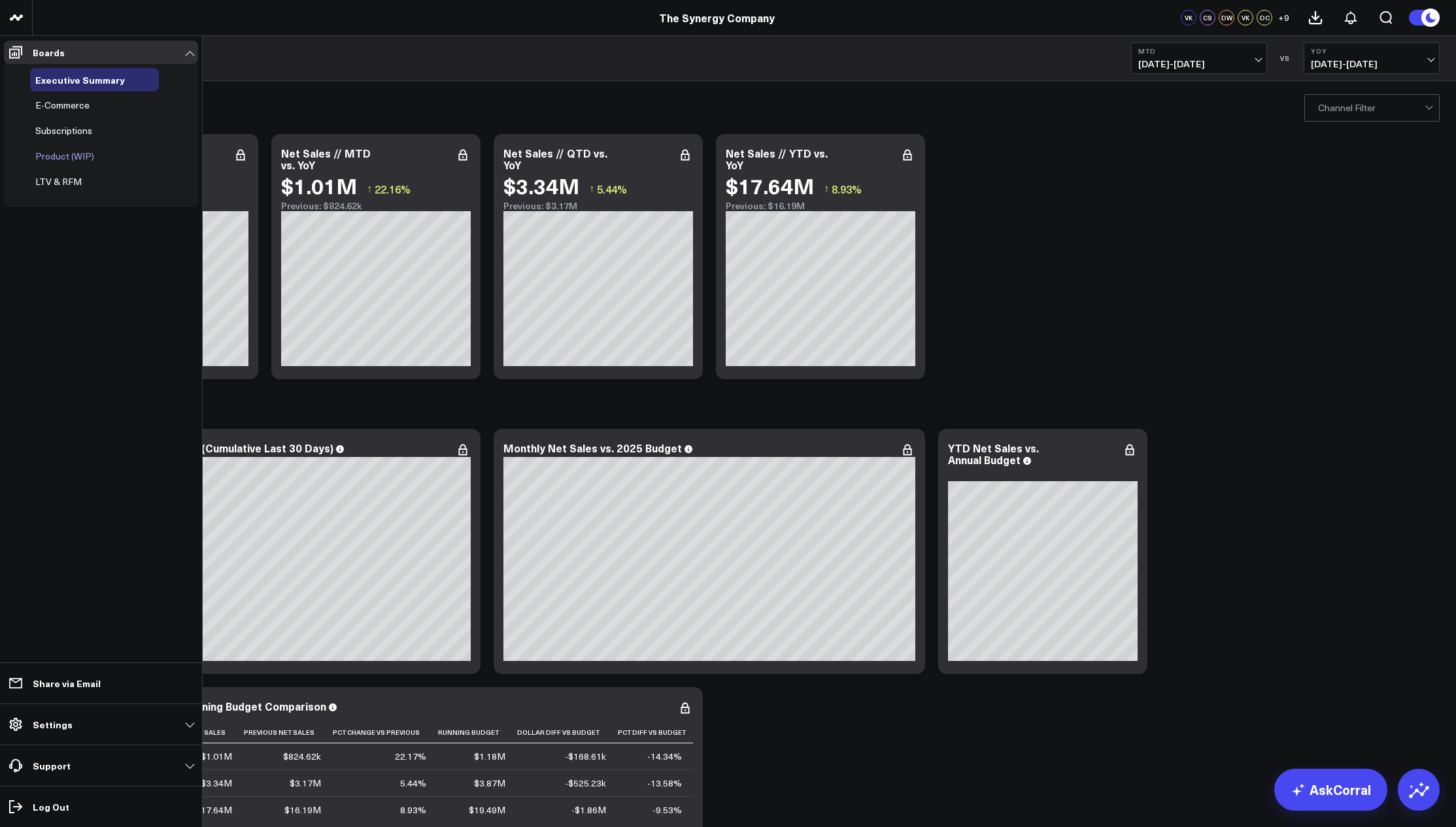
click at [86, 150] on span "Product (WIP)" at bounding box center [65, 155] width 59 height 12
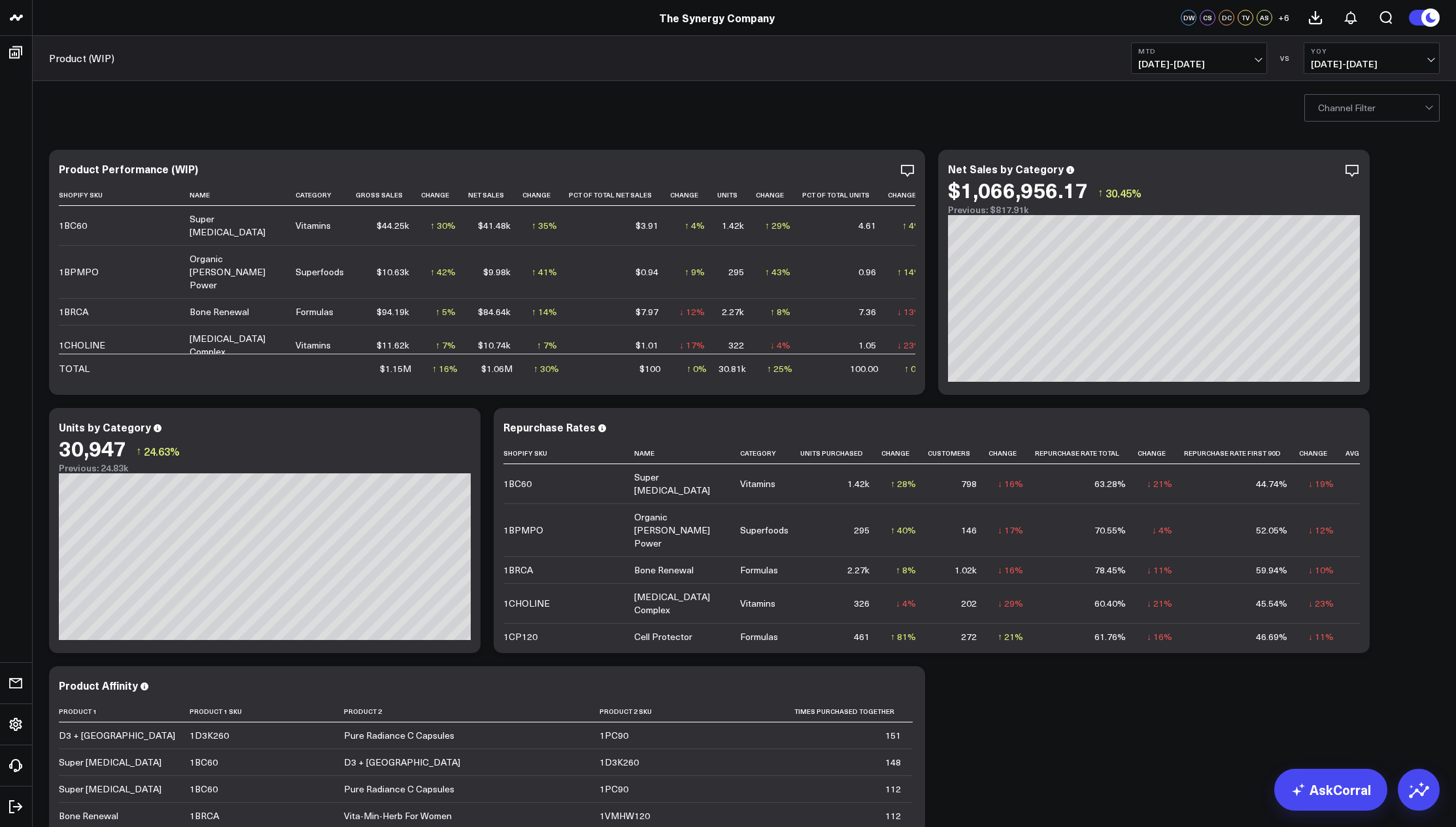
click at [1206, 59] on span "[DATE] - [DATE]" at bounding box center [1198, 64] width 122 height 11
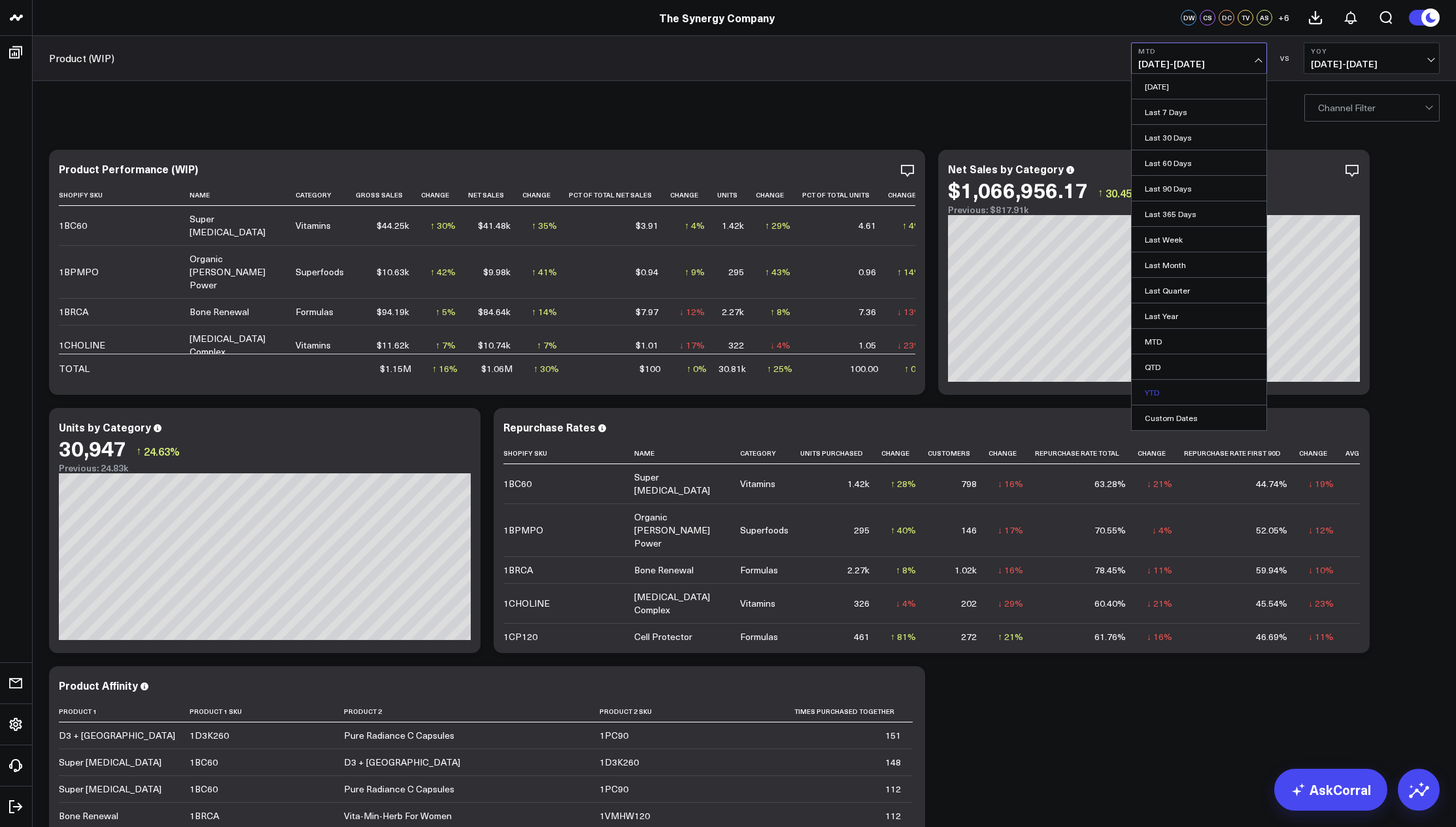
click at [1170, 385] on link "YTD" at bounding box center [1198, 392] width 135 height 25
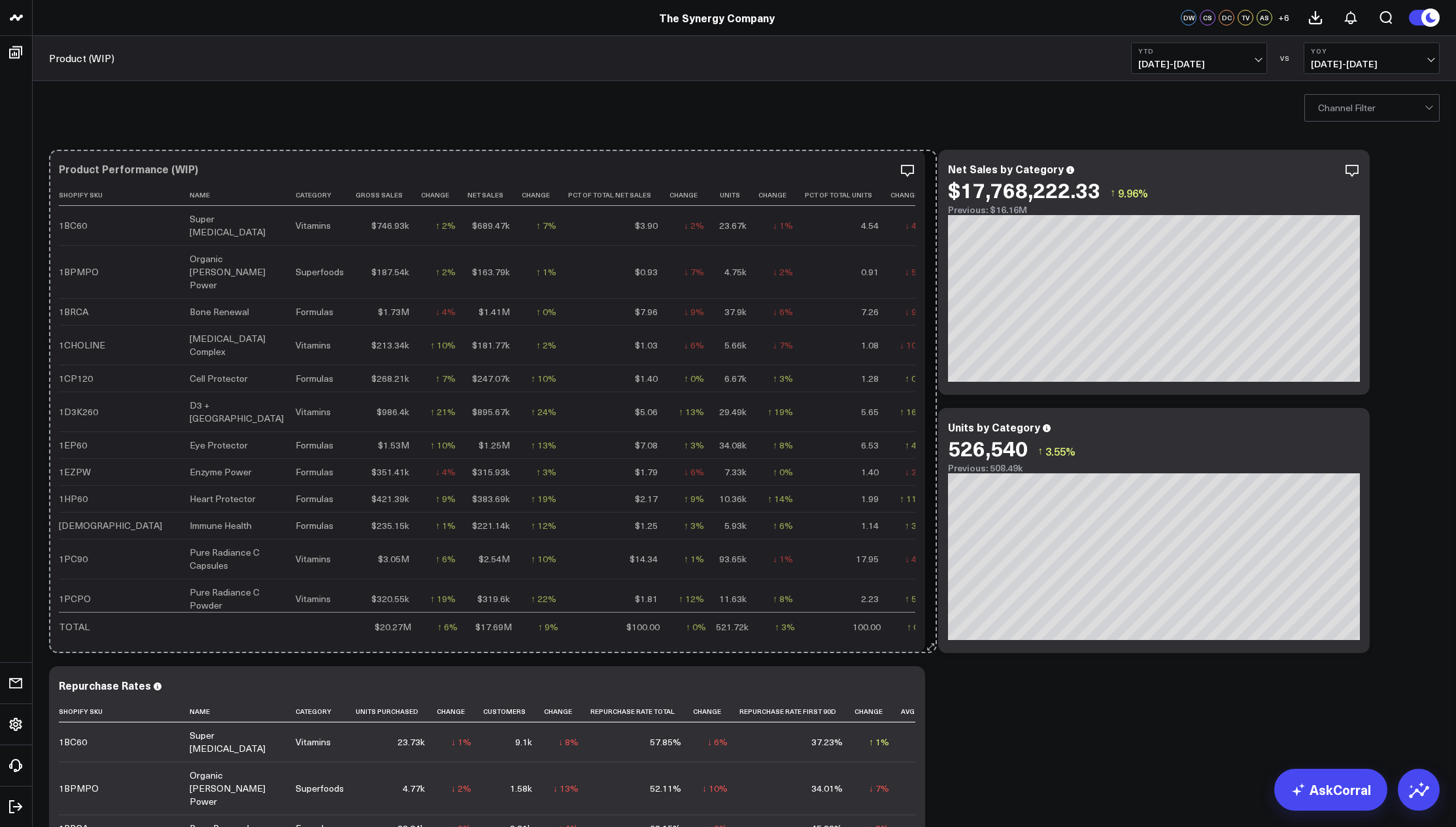
drag, startPoint x: 921, startPoint y: 390, endPoint x: 933, endPoint y: 681, distance: 291.2
click at [933, 681] on div "Copy link to widget Ask support Comment Export Export PNG Product Performance (…" at bounding box center [744, 659] width 1403 height 1033
